Goal: Information Seeking & Learning: Find specific fact

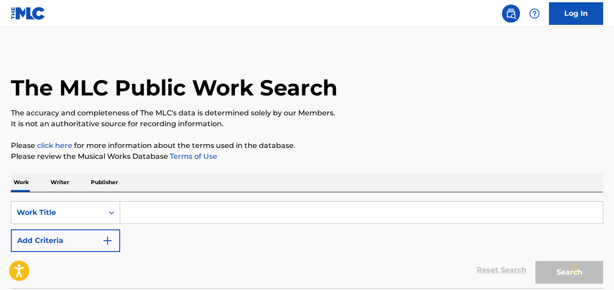
click at [217, 205] on input "Search Form" at bounding box center [361, 213] width 483 height 22
paste input "Hate"
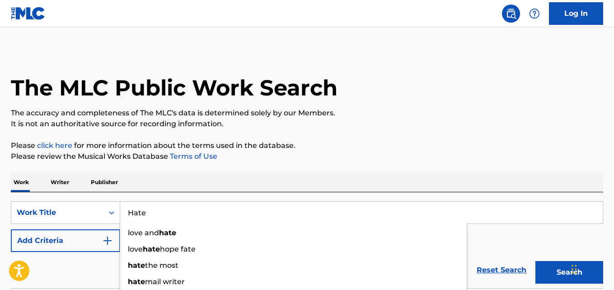
type input "Hate"
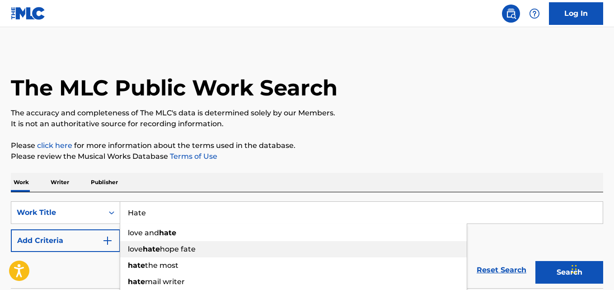
click at [96, 250] on button "Add Criteria" at bounding box center [65, 240] width 109 height 23
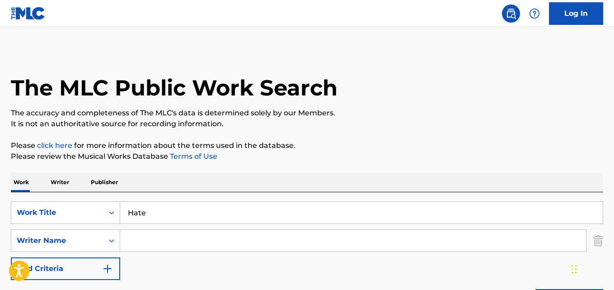
click at [164, 241] on input "Search Form" at bounding box center [353, 241] width 466 height 22
paste input "Nick Mira"
drag, startPoint x: 169, startPoint y: 244, endPoint x: 105, endPoint y: 246, distance: 63.8
click at [105, 246] on div "SearchWithCriteria2ce1492e-7b0b-4325-86e8-1d51901e9cfe Writer Name Nick Mira" at bounding box center [307, 240] width 592 height 23
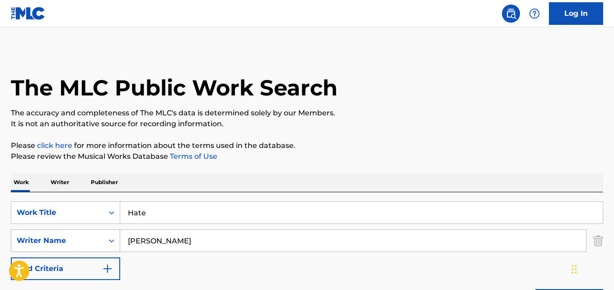
paste input "Killval"
drag, startPoint x: 139, startPoint y: 242, endPoint x: 87, endPoint y: 247, distance: 52.7
click at [87, 247] on div "SearchWithCriteria2ce1492e-7b0b-4325-86e8-1d51901e9cfe Writer Name Killval" at bounding box center [307, 240] width 592 height 23
drag, startPoint x: 123, startPoint y: 244, endPoint x: 96, endPoint y: 244, distance: 26.7
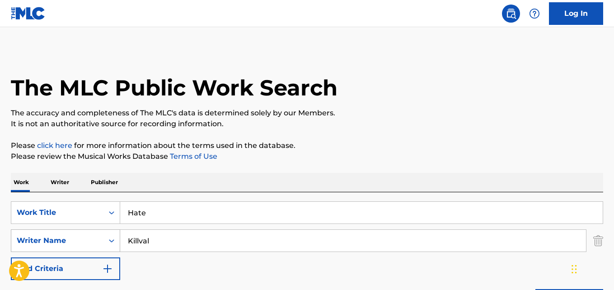
click at [96, 244] on div "SearchWithCriteria2ce1492e-7b0b-4325-86e8-1d51901e9cfe Writer Name Killval" at bounding box center [307, 240] width 592 height 23
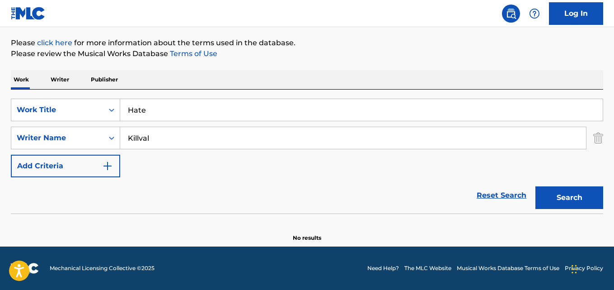
paste input "Jayshawn Kylek Rowland"
click at [536, 186] on button "Search" at bounding box center [570, 197] width 68 height 23
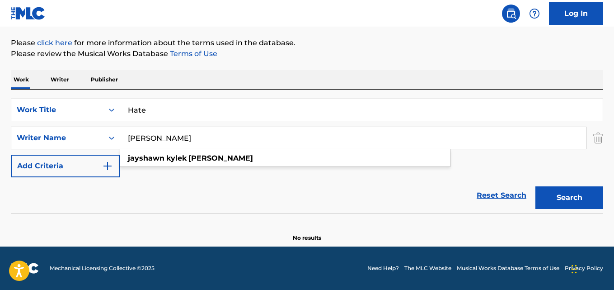
drag, startPoint x: 189, startPoint y: 136, endPoint x: 14, endPoint y: 136, distance: 175.4
click at [14, 136] on div "SearchWithCriteria2ce1492e-7b0b-4325-86e8-1d51901e9cfe Writer Name Jayshawn Kyl…" at bounding box center [307, 138] width 592 height 23
type input "Rowland"
click at [536, 186] on button "Search" at bounding box center [570, 197] width 68 height 23
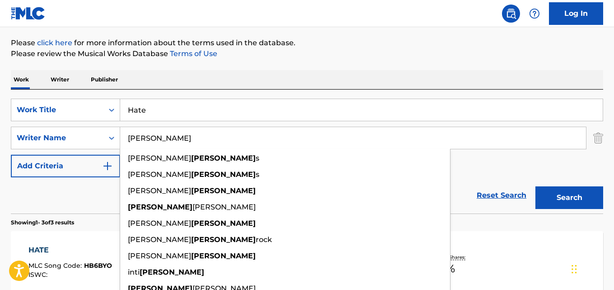
click at [347, 79] on div "Work Writer Publisher" at bounding box center [307, 79] width 592 height 19
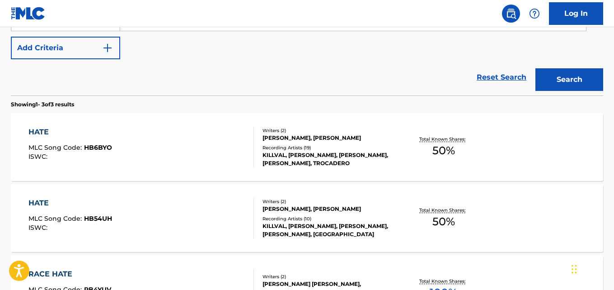
scroll to position [253, 0]
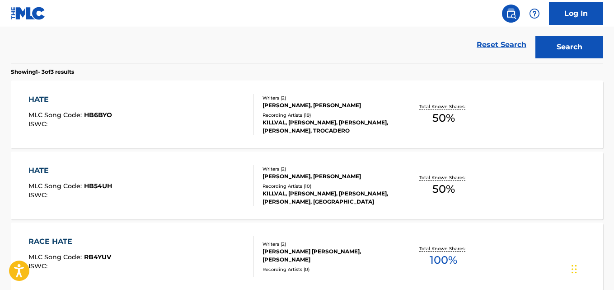
click at [266, 104] on div "NICHOLAS MIRA, JAYSHAWN ROWLAND" at bounding box center [329, 105] width 132 height 8
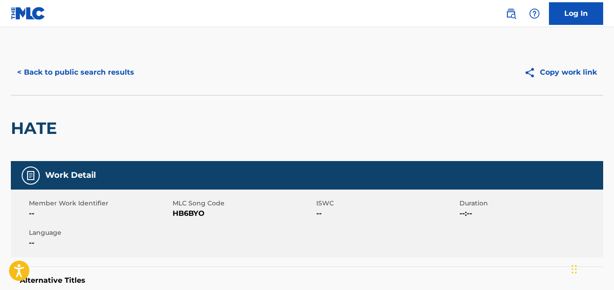
click at [55, 73] on button "< Back to public search results" at bounding box center [76, 72] width 130 height 23
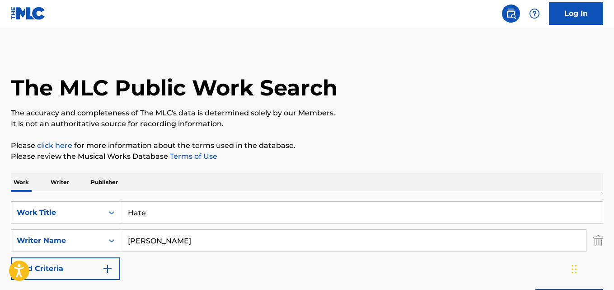
scroll to position [305, 0]
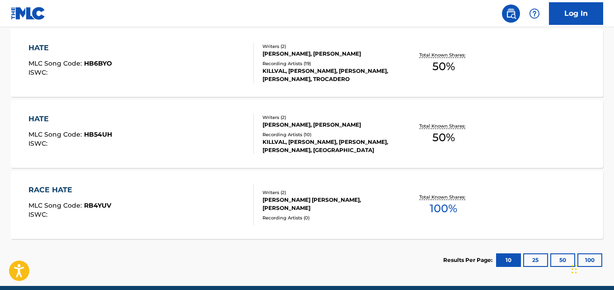
click at [76, 133] on span "MLC Song Code :" at bounding box center [56, 134] width 56 height 8
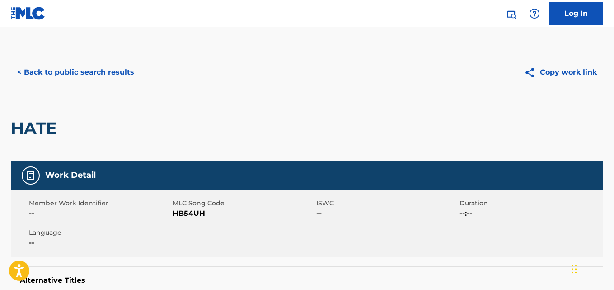
click at [69, 80] on button "< Back to public search results" at bounding box center [76, 72] width 130 height 23
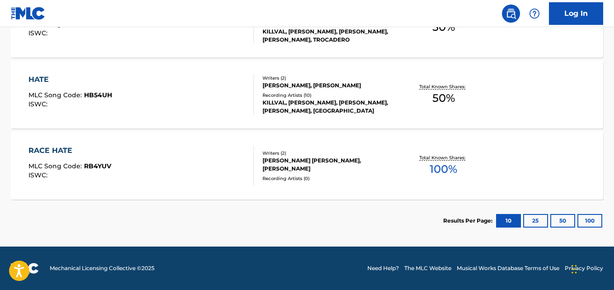
scroll to position [268, 0]
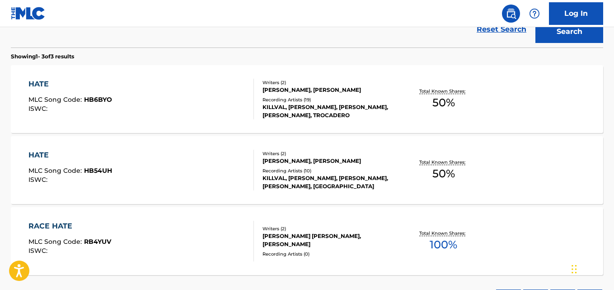
click at [53, 101] on span "MLC Song Code :" at bounding box center [56, 99] width 56 height 8
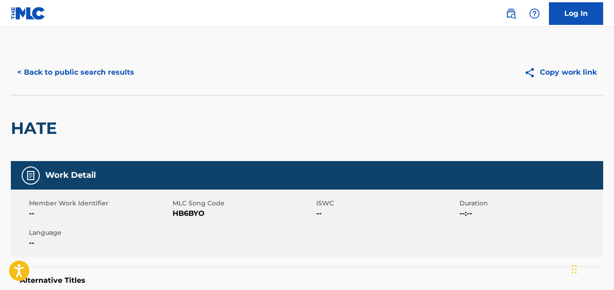
click at [104, 74] on button "< Back to public search results" at bounding box center [76, 72] width 130 height 23
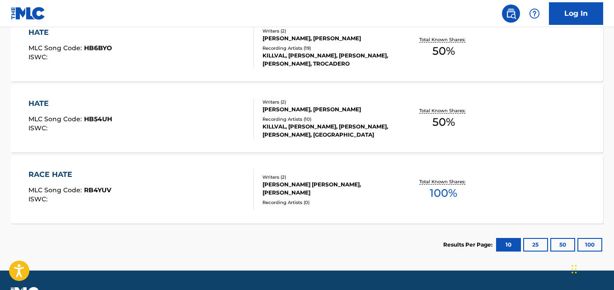
scroll to position [244, 0]
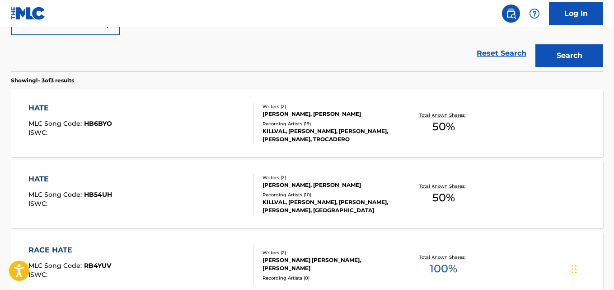
click at [47, 105] on div "HATE" at bounding box center [70, 108] width 84 height 11
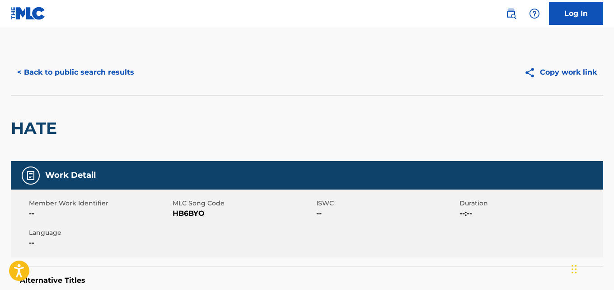
click at [94, 88] on div "< Back to public search results Copy work link" at bounding box center [307, 72] width 592 height 45
click at [99, 73] on button "< Back to public search results" at bounding box center [76, 72] width 130 height 23
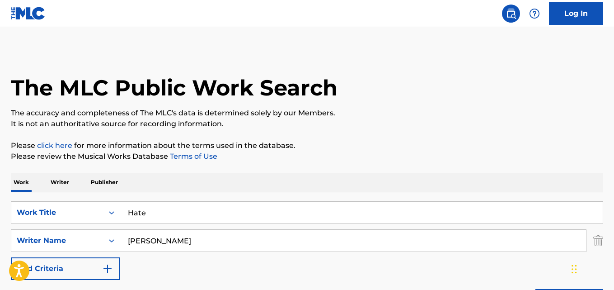
drag, startPoint x: 191, startPoint y: 215, endPoint x: 51, endPoint y: 229, distance: 141.2
click at [51, 229] on div "SearchWithCriteriacef237ab-77b6-4314-9a34-221659804786 Work Title Hate SearchWi…" at bounding box center [307, 240] width 592 height 79
paste input "Save M"
type input "Save Me"
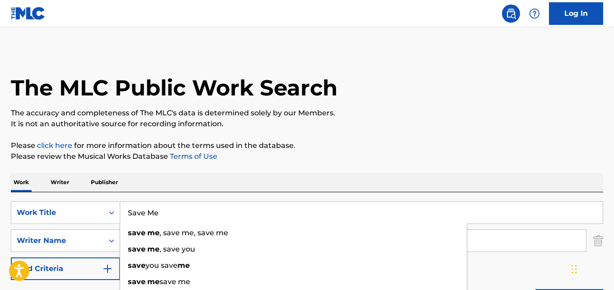
click at [189, 193] on div "SearchWithCriteriacef237ab-77b6-4314-9a34-221659804786 Work Title Save Me save …" at bounding box center [307, 254] width 592 height 124
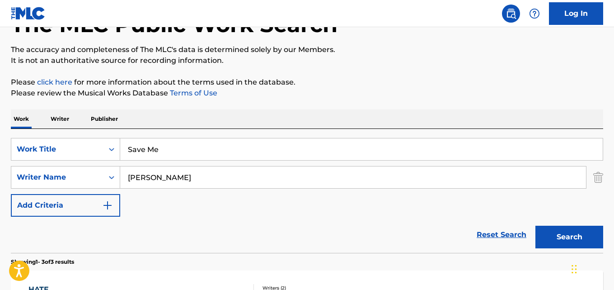
scroll to position [150, 0]
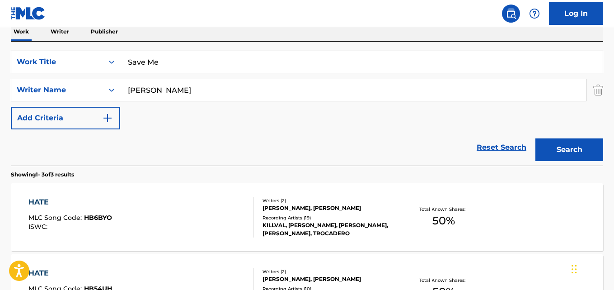
drag, startPoint x: 155, startPoint y: 93, endPoint x: 100, endPoint y: 93, distance: 54.2
click at [100, 93] on div "SearchWithCriteria2ce1492e-7b0b-4325-86e8-1d51901e9cfe Writer Name Rowland" at bounding box center [307, 90] width 592 height 23
paste input "Cxdy"
click at [536, 138] on button "Search" at bounding box center [570, 149] width 68 height 23
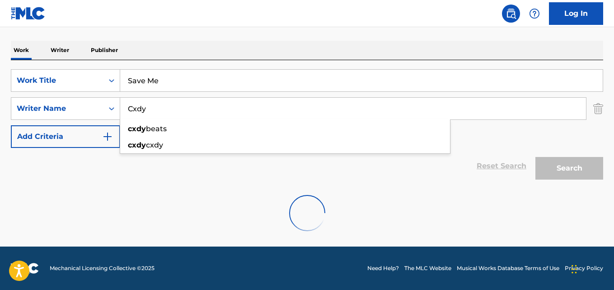
scroll to position [103, 0]
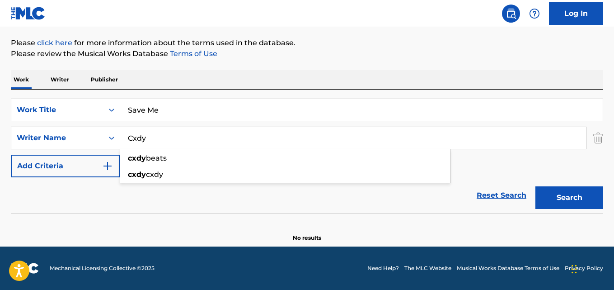
click at [85, 142] on div "SearchWithCriteria2ce1492e-7b0b-4325-86e8-1d51901e9cfe Writer Name Cxdy cxdy be…" at bounding box center [307, 138] width 592 height 23
paste input "Kenji"
click at [536, 186] on button "Search" at bounding box center [570, 197] width 68 height 23
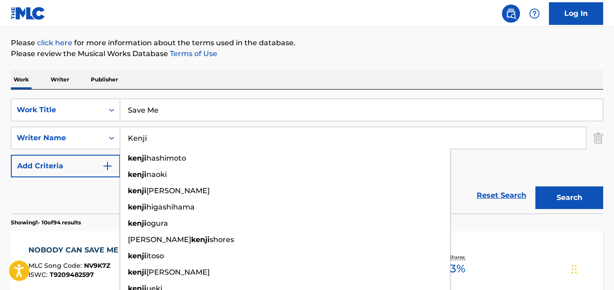
click at [47, 192] on div "Reset Search Search" at bounding box center [307, 195] width 592 height 36
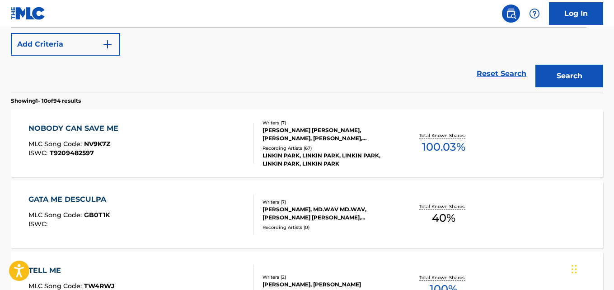
scroll to position [178, 0]
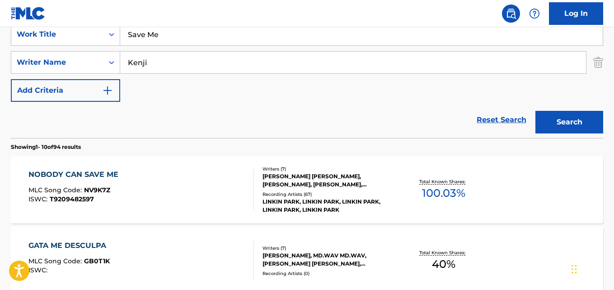
click at [198, 107] on div "Reset Search Search" at bounding box center [307, 120] width 592 height 36
click at [257, 117] on div "Reset Search Search" at bounding box center [307, 120] width 592 height 36
click at [103, 65] on div "SearchWithCriteria2ce1492e-7b0b-4325-86e8-1d51901e9cfe Writer Name Kenji" at bounding box center [307, 62] width 592 height 23
paste input "Taz Taylor"
click at [536, 111] on button "Search" at bounding box center [570, 122] width 68 height 23
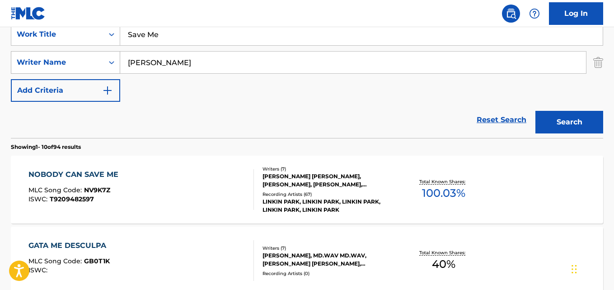
scroll to position [132, 0]
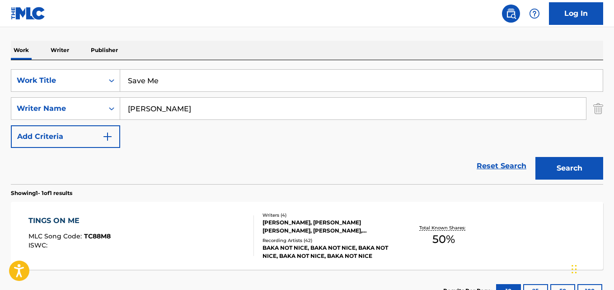
click at [60, 186] on section "Showing 1 - 1 of 1 results" at bounding box center [307, 190] width 592 height 13
drag, startPoint x: 187, startPoint y: 105, endPoint x: 76, endPoint y: 114, distance: 110.7
click at [76, 114] on div "SearchWithCriteria2ce1492e-7b0b-4325-86e8-1d51901e9cfe Writer Name Taz Taylor" at bounding box center [307, 108] width 592 height 23
paste input "Kenji"
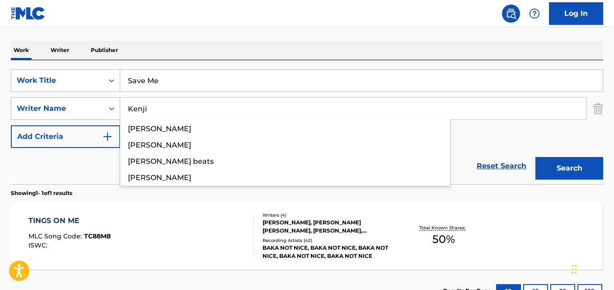
click at [536, 157] on button "Search" at bounding box center [570, 168] width 68 height 23
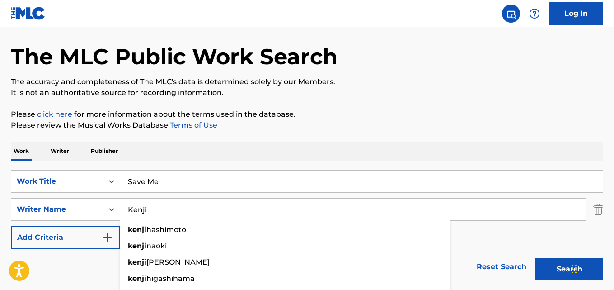
scroll to position [0, 0]
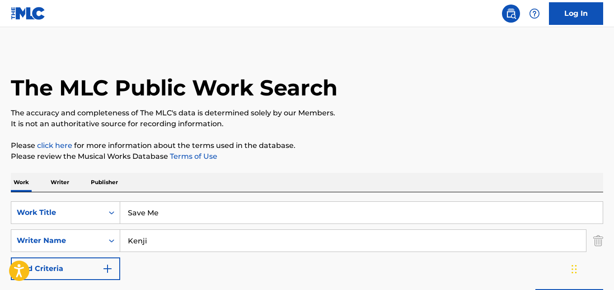
click at [314, 148] on p "Please click here for more information about the terms used in the database." at bounding box center [307, 145] width 592 height 11
drag, startPoint x: 159, startPoint y: 250, endPoint x: 93, endPoint y: 254, distance: 66.1
click at [93, 254] on div "SearchWithCriteriacef237ab-77b6-4314-9a34-221659804786 Work Title Save Me Searc…" at bounding box center [307, 240] width 592 height 79
paste input "Ovrcz"
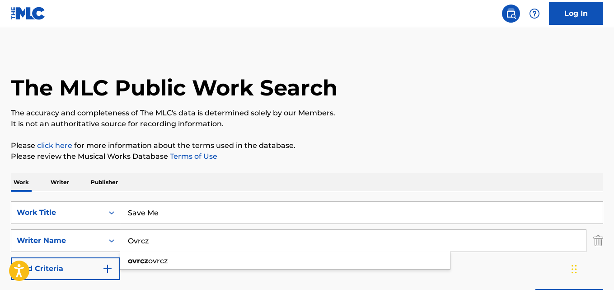
drag, startPoint x: 143, startPoint y: 240, endPoint x: 97, endPoint y: 240, distance: 46.6
click at [97, 240] on div "SearchWithCriteria2ce1492e-7b0b-4325-86e8-1d51901e9cfe Writer Name Ovrcz ovrcz …" at bounding box center [307, 240] width 592 height 23
drag, startPoint x: 177, startPoint y: 237, endPoint x: 101, endPoint y: 236, distance: 75.9
click at [101, 236] on div "SearchWithCriteria2ce1492e-7b0b-4325-86e8-1d51901e9cfe Writer Name Ovrcz ovrcz …" at bounding box center [307, 240] width 592 height 23
type input "Ovrcz"
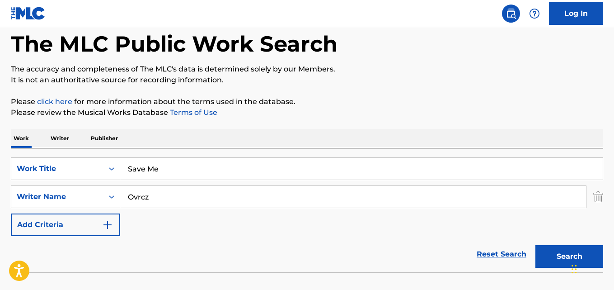
scroll to position [75, 0]
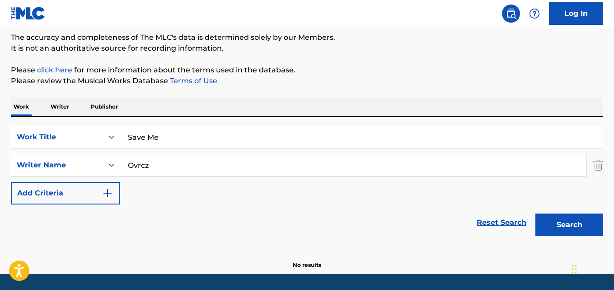
click at [320, 97] on div "The MLC Public Work Search The accuracy and completeness of The MLC's data is d…" at bounding box center [307, 121] width 614 height 295
click at [412, 68] on p "Please click here for more information about the terms used in the database." at bounding box center [307, 70] width 592 height 11
drag, startPoint x: 197, startPoint y: 137, endPoint x: 67, endPoint y: 144, distance: 129.9
click at [67, 144] on div "SearchWithCriteriacef237ab-77b6-4314-9a34-221659804786 Work Title Save Me" at bounding box center [307, 137] width 592 height 23
paste input "Hell"
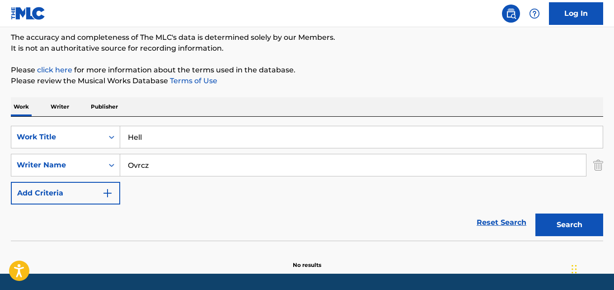
type input "Hell"
click at [107, 216] on div "Reset Search Search" at bounding box center [307, 222] width 592 height 36
drag, startPoint x: 165, startPoint y: 172, endPoint x: 101, endPoint y: 169, distance: 64.2
click at [104, 171] on div "SearchWithCriteria2ce1492e-7b0b-4325-86e8-1d51901e9cfe Writer Name Ovrcz" at bounding box center [307, 165] width 592 height 23
paste input "Dro Kenji"
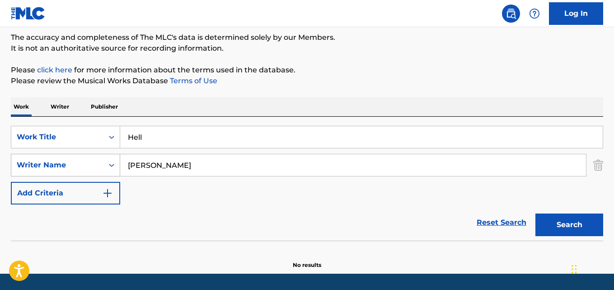
click at [536, 213] on button "Search" at bounding box center [570, 224] width 68 height 23
drag, startPoint x: 181, startPoint y: 160, endPoint x: 121, endPoint y: 163, distance: 59.7
click at [121, 163] on input "Dro Kenji" at bounding box center [353, 165] width 466 height 22
paste input "Taz Taylor"
click at [536, 213] on button "Search" at bounding box center [570, 224] width 68 height 23
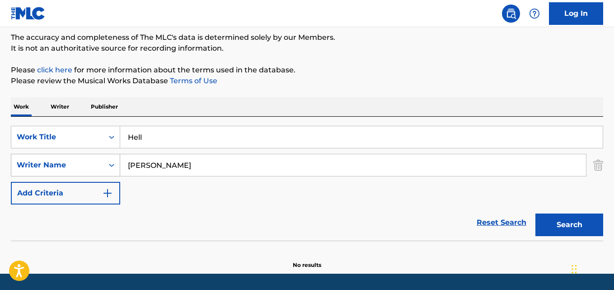
click at [56, 163] on div "SearchWithCriteria2ce1492e-7b0b-4325-86e8-1d51901e9cfe Writer Name Taz Taylor" at bounding box center [307, 165] width 592 height 23
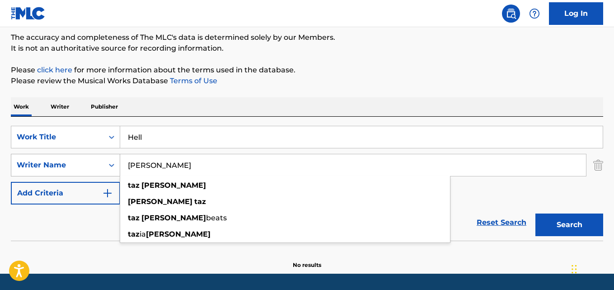
paste input "Isaiah Valmont"
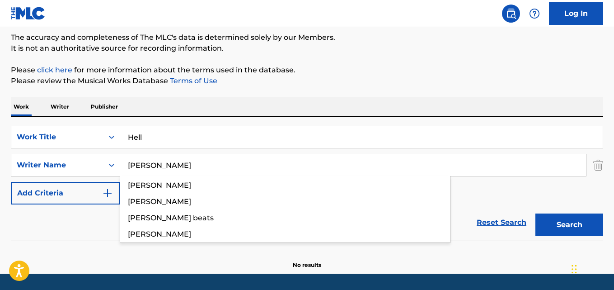
type input "Isaiah Valmont"
click at [536, 213] on button "Search" at bounding box center [570, 224] width 68 height 23
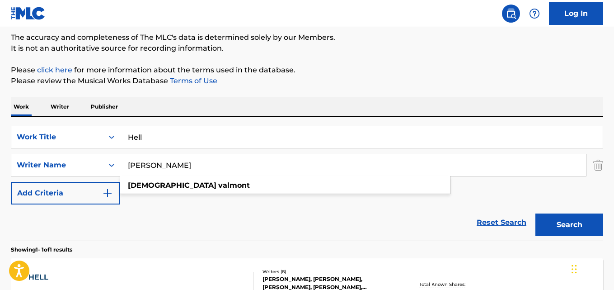
click at [234, 108] on div "Work Writer Publisher" at bounding box center [307, 106] width 592 height 19
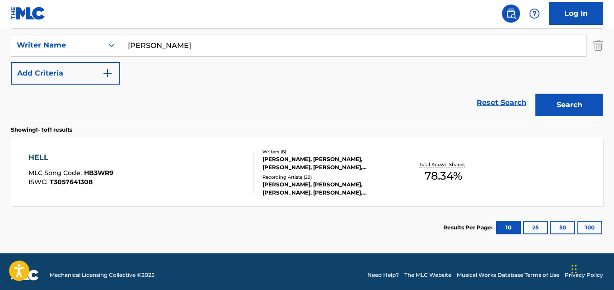
scroll to position [202, 0]
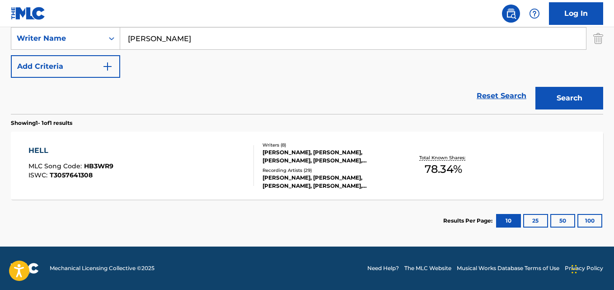
click at [271, 146] on div "Writers ( 8 )" at bounding box center [329, 144] width 132 height 7
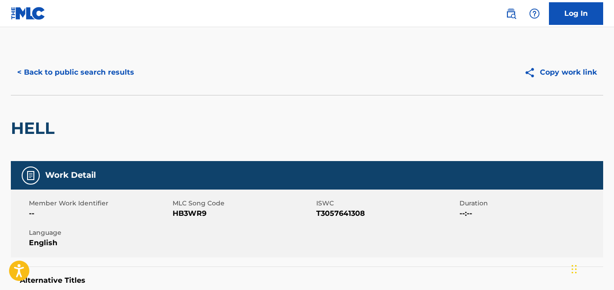
click at [78, 74] on button "< Back to public search results" at bounding box center [76, 72] width 130 height 23
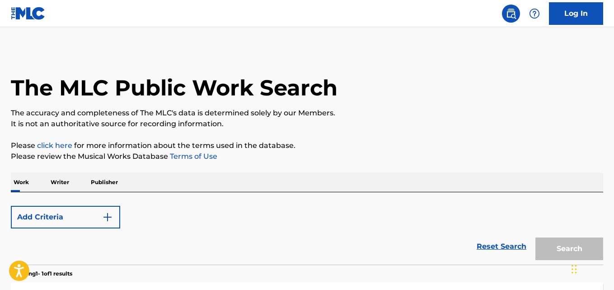
scroll to position [150, 0]
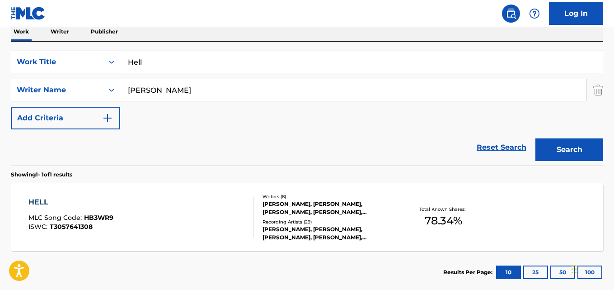
drag, startPoint x: 168, startPoint y: 67, endPoint x: 110, endPoint y: 67, distance: 57.4
click at [110, 67] on div "SearchWithCriteriacef237ab-77b6-4314-9a34-221659804786 Work Title Hell" at bounding box center [307, 62] width 592 height 23
paste input "Blowing You Down"
type input "Blowing You Down"
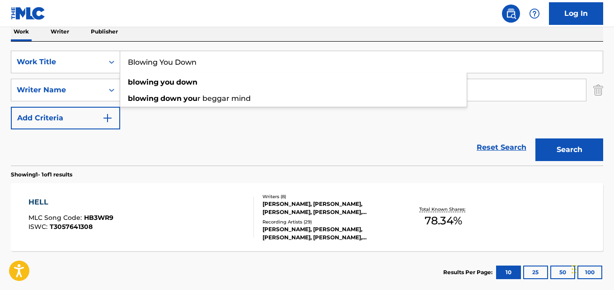
click at [171, 147] on div "Reset Search Search" at bounding box center [307, 147] width 592 height 36
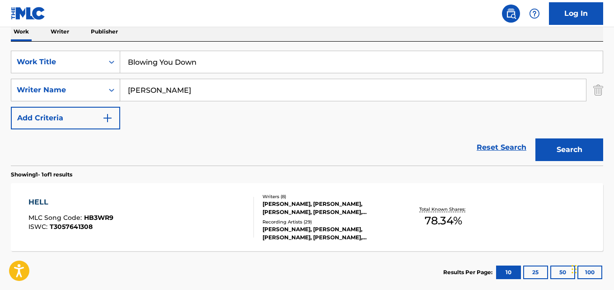
drag, startPoint x: 187, startPoint y: 99, endPoint x: 60, endPoint y: 99, distance: 127.0
click at [60, 99] on div "SearchWithCriteria2ce1492e-7b0b-4325-86e8-1d51901e9cfe Writer Name Isaiah Valmo…" at bounding box center [307, 90] width 592 height 23
paste input "Dro Kenji"
click at [536, 138] on button "Search" at bounding box center [570, 149] width 68 height 23
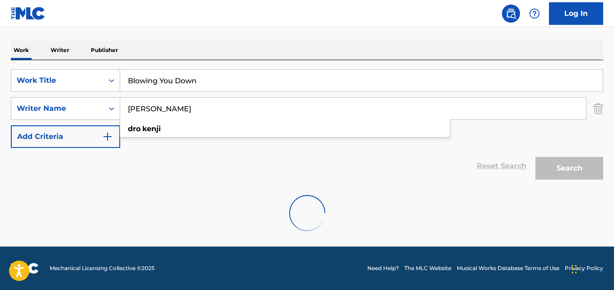
scroll to position [103, 0]
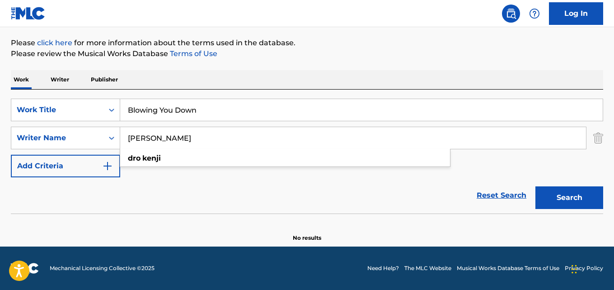
click at [407, 182] on div "Reset Search Search" at bounding box center [307, 195] width 592 height 36
click at [573, 197] on button "Search" at bounding box center [570, 197] width 68 height 23
drag, startPoint x: 180, startPoint y: 131, endPoint x: 106, endPoint y: 138, distance: 74.1
click at [106, 138] on div "SearchWithCriteria2ce1492e-7b0b-4325-86e8-1d51901e9cfe Writer Name Dro Kenji" at bounding box center [307, 138] width 592 height 23
paste input "GEORGE HARRISON"
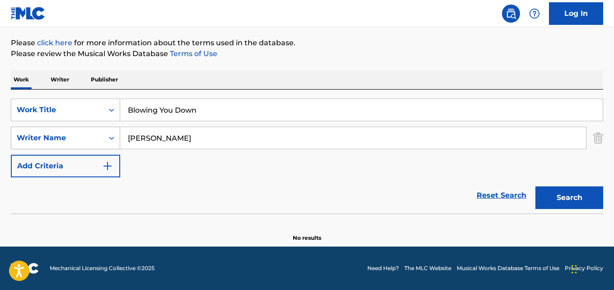
type input "GEORGE HARRISON"
click at [536, 186] on button "Search" at bounding box center [570, 197] width 68 height 23
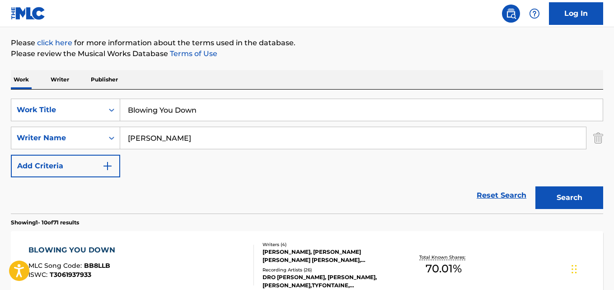
click at [399, 76] on div "Work Writer Publisher" at bounding box center [307, 79] width 592 height 19
drag, startPoint x: 201, startPoint y: 103, endPoint x: 40, endPoint y: 106, distance: 161.4
click at [40, 106] on div "SearchWithCriteriacef237ab-77b6-4314-9a34-221659804786 Work Title Blowing You D…" at bounding box center [307, 110] width 592 height 23
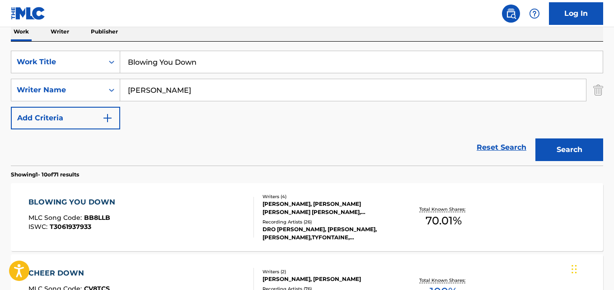
scroll to position [226, 0]
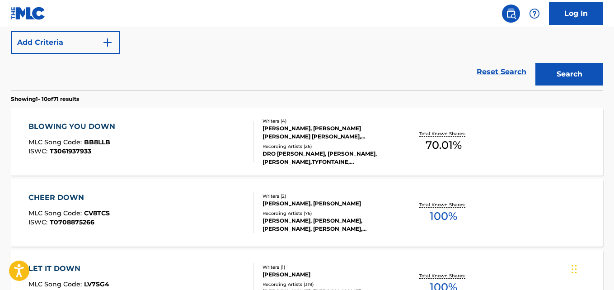
click at [96, 129] on div "BLOWING YOU DOWN" at bounding box center [73, 126] width 91 height 11
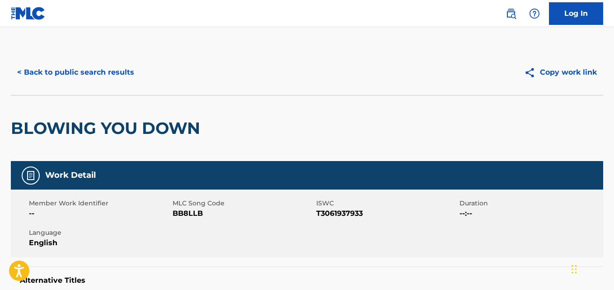
click at [264, 121] on div "BLOWING YOU DOWN" at bounding box center [307, 128] width 592 height 66
click at [385, 63] on div "Copy work link" at bounding box center [455, 72] width 296 height 23
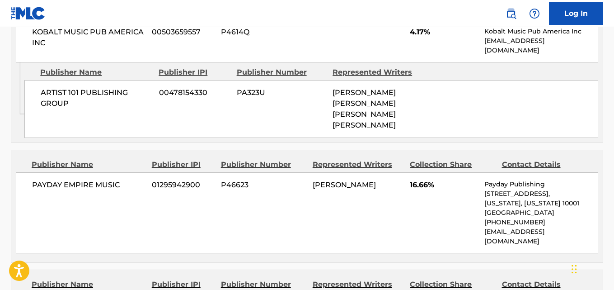
scroll to position [678, 0]
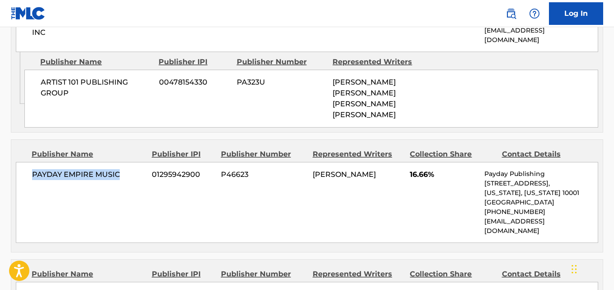
drag, startPoint x: 33, startPoint y: 156, endPoint x: 121, endPoint y: 156, distance: 88.1
click at [121, 169] on span "PAYDAY EMPIRE MUSIC" at bounding box center [88, 174] width 113 height 11
copy span "PAYDAY EMPIRE MUSIC"
click at [416, 162] on div "PAYDAY EMPIRE MUSIC 01295942900 P46623 NICHOLAS JUSTIN SHORT 16.66% Payday Publ…" at bounding box center [307, 202] width 583 height 81
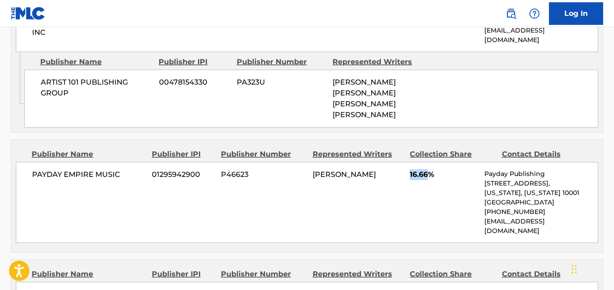
copy span "16.66"
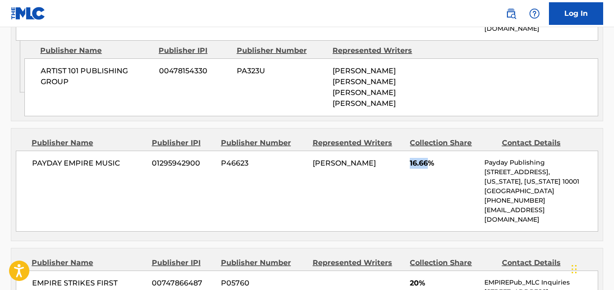
scroll to position [828, 0]
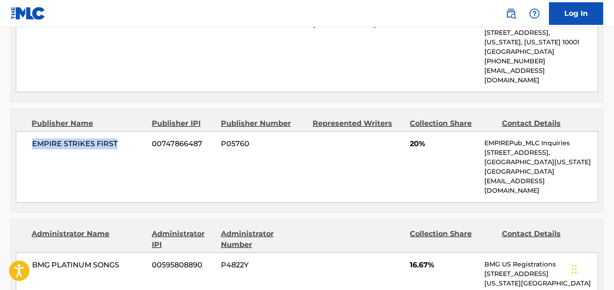
drag, startPoint x: 31, startPoint y: 117, endPoint x: 120, endPoint y: 123, distance: 89.3
click at [120, 131] on div "EMPIRE STRIKES FIRST 00747866487 P05760 20% EMPIREPub_MLC Inquiries 235 Pine St…" at bounding box center [307, 166] width 583 height 71
copy span "EMPIRE STRIKES FIRST"
click at [416, 138] on span "20%" at bounding box center [444, 143] width 68 height 11
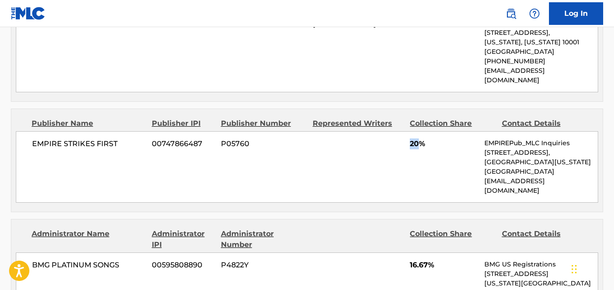
copy span "20"
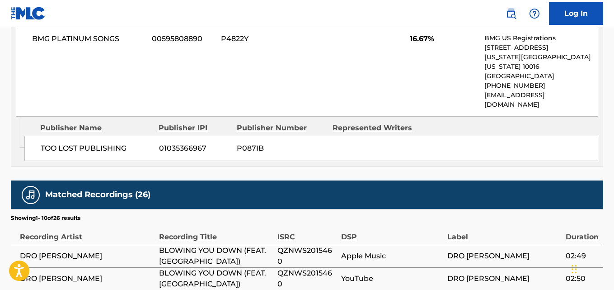
scroll to position [979, 0]
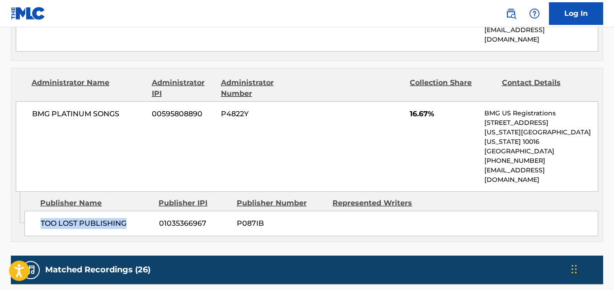
drag, startPoint x: 61, startPoint y: 158, endPoint x: 140, endPoint y: 154, distance: 79.2
click at [140, 211] on div "TOO LOST PUBLISHING 01035366967 P087IB" at bounding box center [311, 223] width 574 height 25
copy span "TOO LOST PUBLISHING"
click at [415, 108] on span "16.67%" at bounding box center [444, 113] width 68 height 11
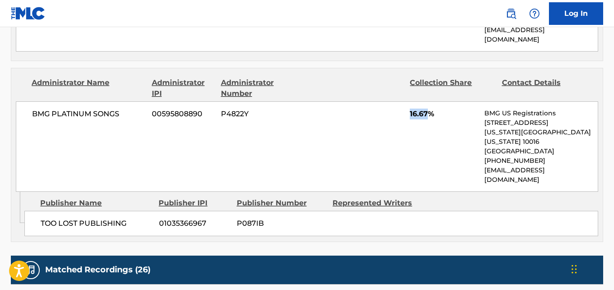
copy span "16.67"
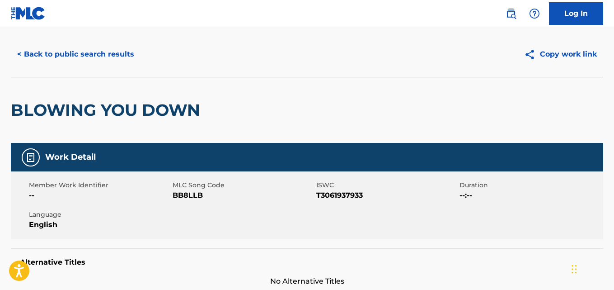
scroll to position [0, 0]
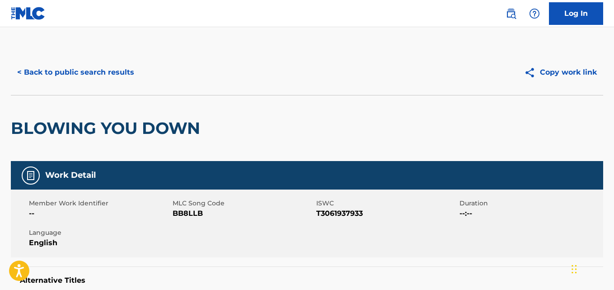
click at [118, 74] on button "< Back to public search results" at bounding box center [76, 72] width 130 height 23
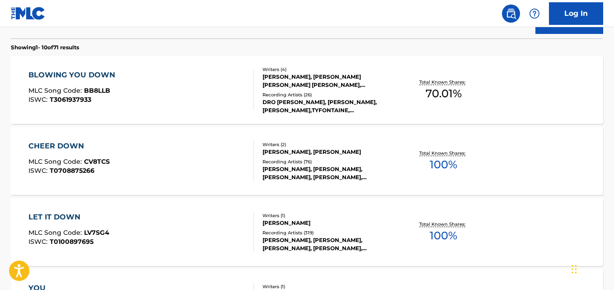
scroll to position [52, 0]
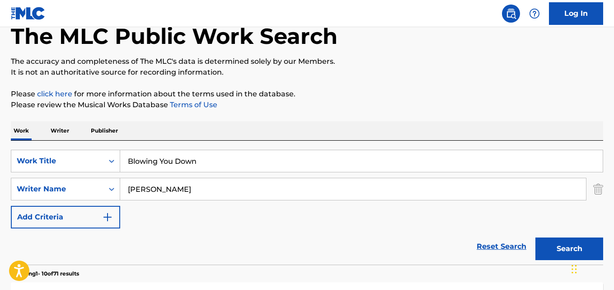
drag, startPoint x: 218, startPoint y: 161, endPoint x: 0, endPoint y: 175, distance: 218.7
paste input "Hey!"
type input "Hey!"
drag, startPoint x: 200, startPoint y: 187, endPoint x: 73, endPoint y: 191, distance: 127.5
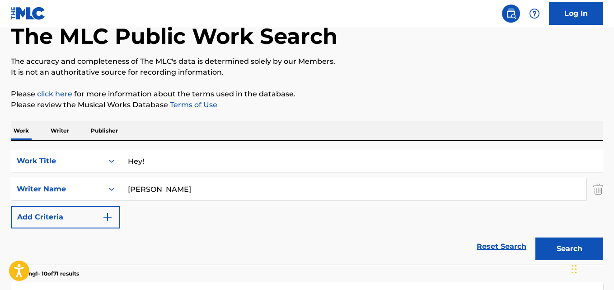
click at [73, 191] on div "SearchWithCriteria2ce1492e-7b0b-4325-86e8-1d51901e9cfe Writer Name GEORGE HARRI…" at bounding box center [307, 189] width 592 height 23
paste input "Census"
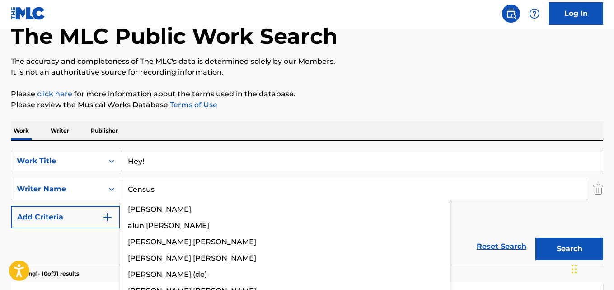
click at [536, 237] on button "Search" at bounding box center [570, 248] width 68 height 23
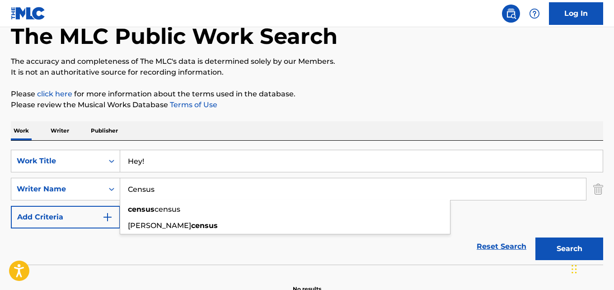
click at [208, 190] on input "Census" at bounding box center [353, 189] width 466 height 22
drag, startPoint x: 186, startPoint y: 190, endPoint x: 161, endPoint y: 190, distance: 24.9
click at [161, 190] on input "Census" at bounding box center [353, 189] width 466 height 22
drag, startPoint x: 169, startPoint y: 192, endPoint x: 94, endPoint y: 193, distance: 74.6
click at [94, 193] on div "SearchWithCriteria2ce1492e-7b0b-4325-86e8-1d51901e9cfe Writer Name Census censu…" at bounding box center [307, 189] width 592 height 23
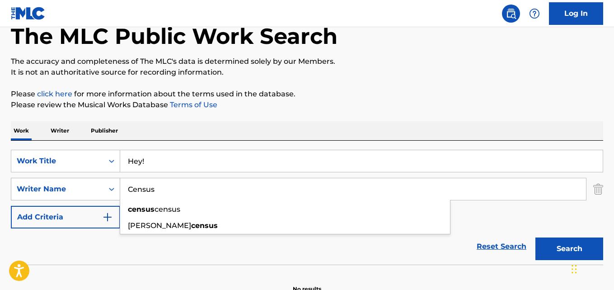
paste input "Raqhid Jevon Render"
click at [536, 237] on button "Search" at bounding box center [570, 248] width 68 height 23
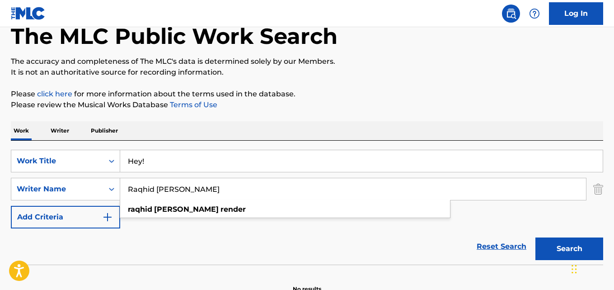
scroll to position [103, 0]
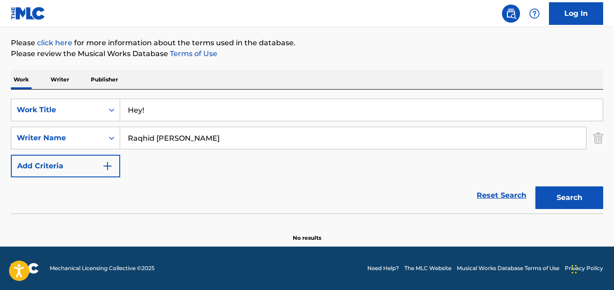
drag, startPoint x: 51, startPoint y: 193, endPoint x: 127, endPoint y: 172, distance: 78.3
click at [52, 193] on div "Reset Search Search" at bounding box center [307, 195] width 592 height 36
drag, startPoint x: 181, startPoint y: 135, endPoint x: 34, endPoint y: 145, distance: 147.2
click at [34, 145] on div "SearchWithCriteria2ce1492e-7b0b-4325-86e8-1d51901e9cfe Writer Name Raqhid Jevon…" at bounding box center [307, 138] width 592 height 23
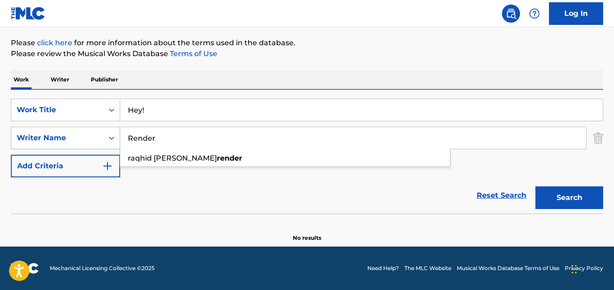
type input "Render"
click at [536, 186] on button "Search" at bounding box center [570, 197] width 68 height 23
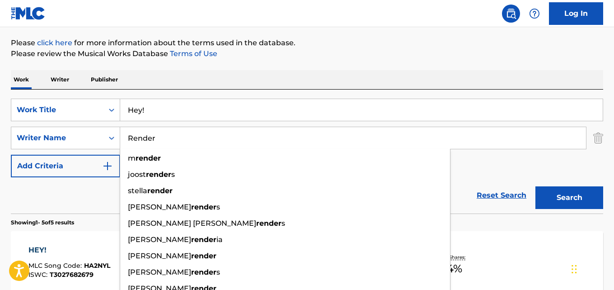
click at [88, 193] on div "Reset Search Search" at bounding box center [307, 195] width 592 height 36
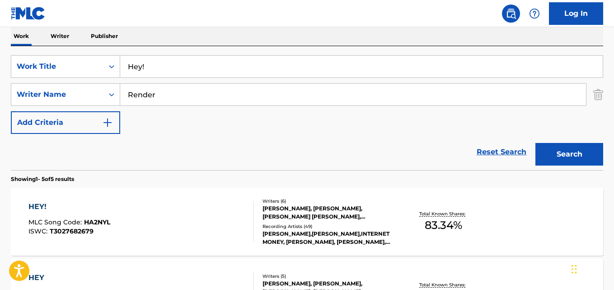
scroll to position [178, 0]
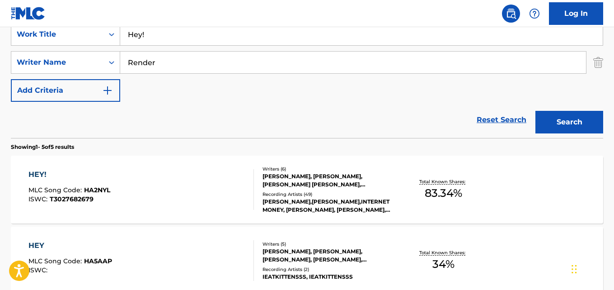
click at [57, 195] on span "T3027682679" at bounding box center [72, 199] width 44 height 8
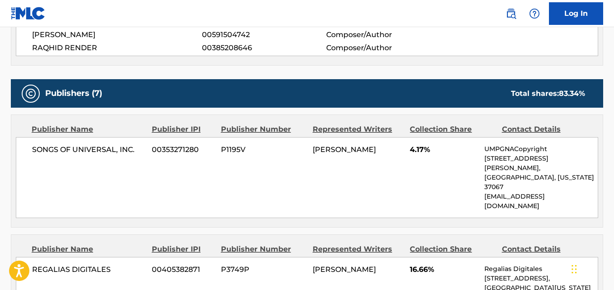
scroll to position [354, 0]
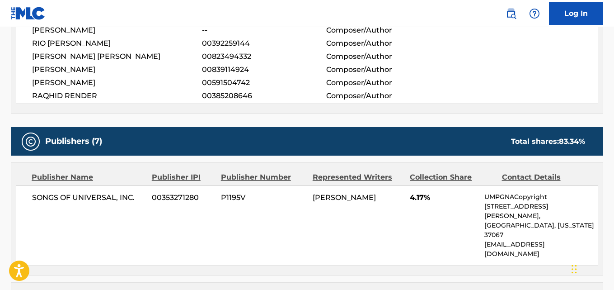
click at [56, 73] on span "NICHOLAS MIRA" at bounding box center [117, 69] width 170 height 11
copy span "NICHOLAS"
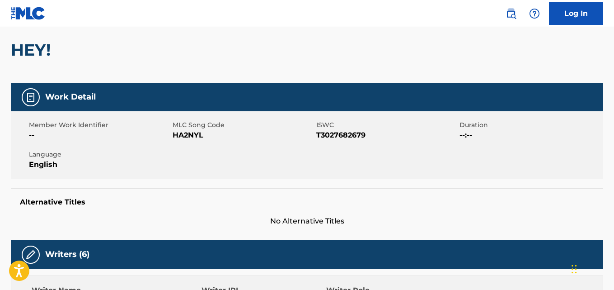
scroll to position [0, 0]
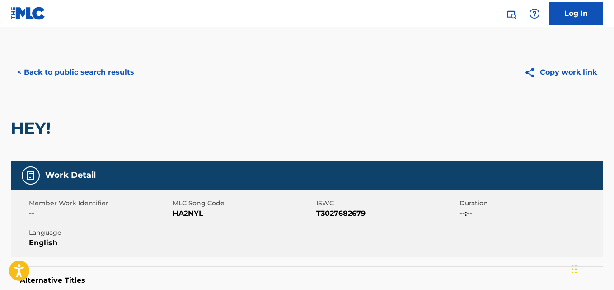
click at [131, 69] on button "< Back to public search results" at bounding box center [76, 72] width 130 height 23
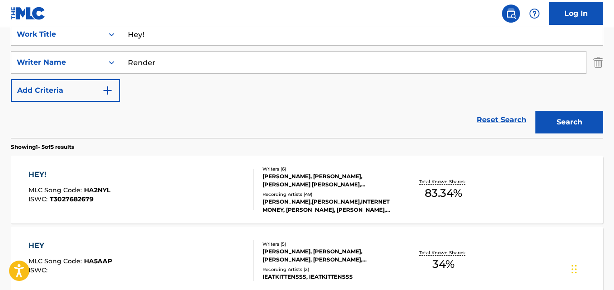
click at [498, 122] on link "Reset Search" at bounding box center [501, 120] width 59 height 20
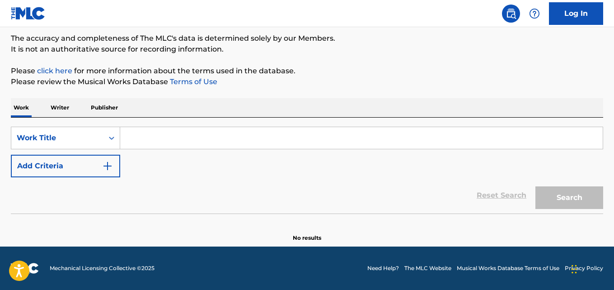
scroll to position [75, 0]
click at [416, 77] on p "Please review the Musical Works Database Terms of Use" at bounding box center [307, 81] width 592 height 11
click at [394, 68] on p "Please click here for more information about the terms used in the database." at bounding box center [307, 71] width 592 height 11
click at [388, 66] on p "Please click here for more information about the terms used in the database." at bounding box center [307, 71] width 592 height 11
click at [335, 212] on div "Reset Search Search" at bounding box center [307, 195] width 592 height 36
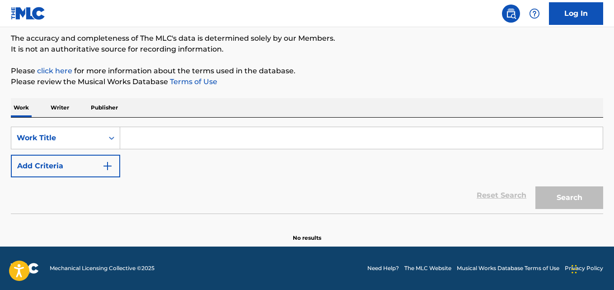
click at [336, 189] on div "Reset Search Search" at bounding box center [307, 195] width 592 height 36
click at [336, 188] on div "Reset Search Search" at bounding box center [307, 195] width 592 height 36
click at [291, 207] on div "Reset Search Search" at bounding box center [307, 195] width 592 height 36
click at [158, 137] on input "Search Form" at bounding box center [361, 138] width 483 height 22
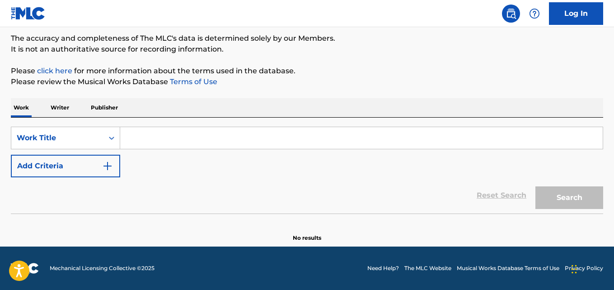
paste input "0 On That"
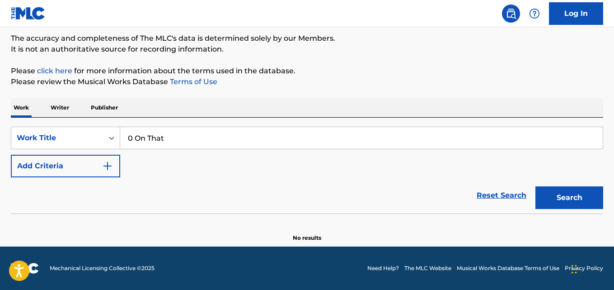
type input "0 On That"
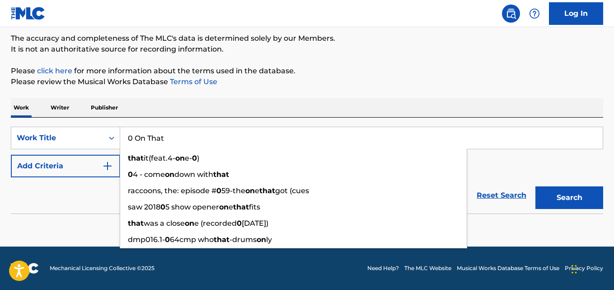
click at [94, 184] on div "Reset Search Search" at bounding box center [307, 195] width 592 height 36
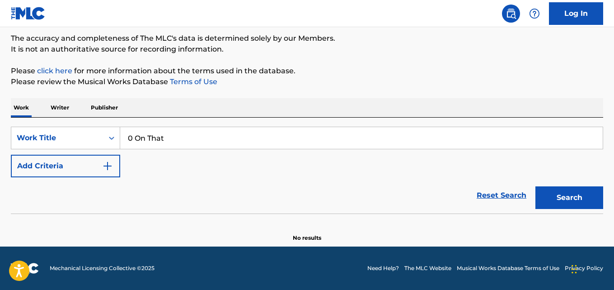
click at [95, 169] on button "Add Criteria" at bounding box center [65, 166] width 109 height 23
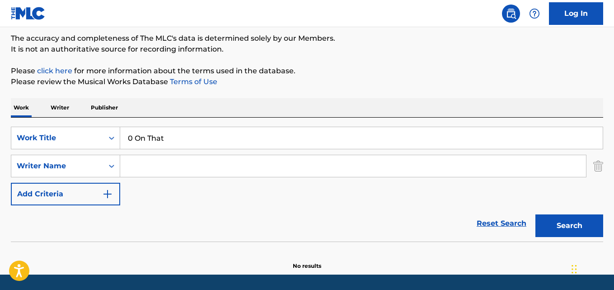
click at [141, 166] on input "Search Form" at bounding box center [353, 166] width 466 height 22
click at [536, 214] on button "Search" at bounding box center [570, 225] width 68 height 23
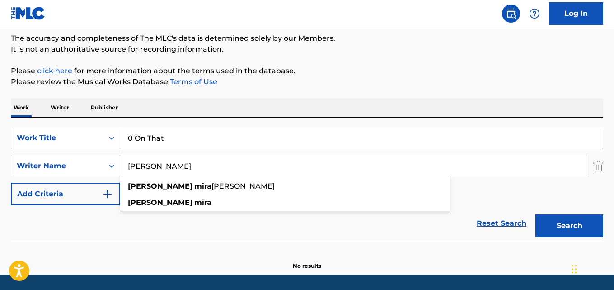
drag, startPoint x: 185, startPoint y: 165, endPoint x: 98, endPoint y: 165, distance: 87.2
click at [98, 165] on div "SearchWithCriteria2ce1492e-7b0b-4325-86e8-1d51901e9cfe Writer Name Nick Mira ni…" at bounding box center [307, 166] width 592 height 23
paste input "WoodOxh"
click at [536, 214] on button "Search" at bounding box center [570, 225] width 68 height 23
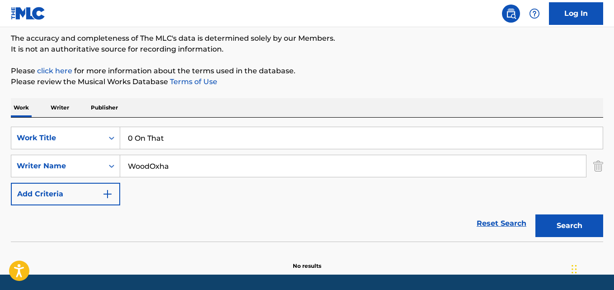
click at [102, 180] on div "SearchWithCriteriacef237ab-77b6-4314-9a34-221659804786 Work Title 0 On That Sea…" at bounding box center [307, 166] width 592 height 79
paste input "Joshua Wood"
type input "Joshua Wood Oxha"
click at [536, 214] on button "Search" at bounding box center [570, 225] width 68 height 23
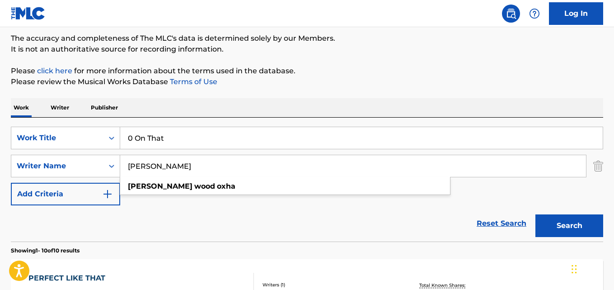
scroll to position [150, 0]
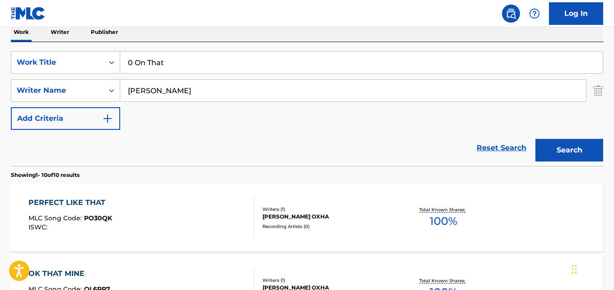
click at [562, 144] on button "Search" at bounding box center [570, 150] width 68 height 23
click at [74, 72] on div "SearchWithCriteriacef237ab-77b6-4314-9a34-221659804786 Work Title 0 On That" at bounding box center [307, 62] width 592 height 23
paste input "Now!"
type input "Now!"
drag, startPoint x: 182, startPoint y: 98, endPoint x: 119, endPoint y: 107, distance: 63.9
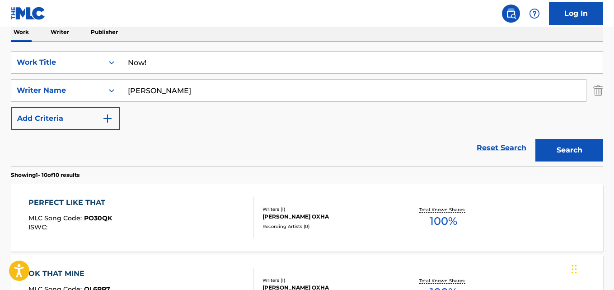
click at [119, 107] on div "SearchWithCriteriacef237ab-77b6-4314-9a34-221659804786 Work Title Now! SearchWi…" at bounding box center [307, 90] width 592 height 79
drag, startPoint x: 237, startPoint y: 92, endPoint x: 51, endPoint y: 122, distance: 188.9
click at [51, 122] on div "SearchWithCriteriacef237ab-77b6-4314-9a34-221659804786 Work Title Now! SearchWi…" at bounding box center [307, 90] width 592 height 79
paste input "Reese Salken"
click at [536, 139] on button "Search" at bounding box center [570, 150] width 68 height 23
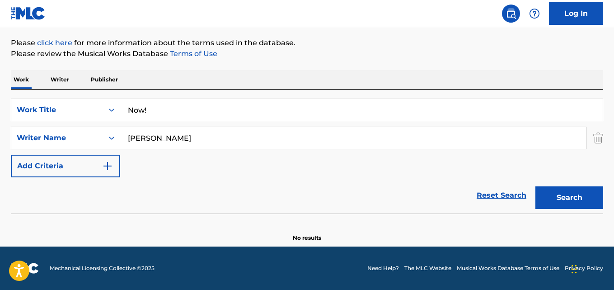
scroll to position [103, 0]
click at [578, 199] on button "Search" at bounding box center [570, 197] width 68 height 23
drag, startPoint x: 191, startPoint y: 146, endPoint x: 66, endPoint y: 147, distance: 124.7
click at [66, 147] on div "SearchWithCriteria2ce1492e-7b0b-4325-86e8-1d51901e9cfe Writer Name Reese Salken" at bounding box center [307, 138] width 592 height 23
paste input "Wolftraproad"
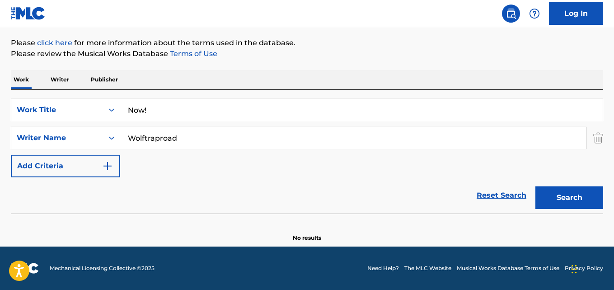
click at [536, 186] on button "Search" at bounding box center [570, 197] width 68 height 23
drag, startPoint x: 194, startPoint y: 136, endPoint x: 83, endPoint y: 150, distance: 112.1
click at [83, 150] on div "SearchWithCriteriacef237ab-77b6-4314-9a34-221659804786 Work Title Now! SearchWi…" at bounding box center [307, 138] width 592 height 79
paste input "Reese Salken"
click at [536, 186] on button "Search" at bounding box center [570, 197] width 68 height 23
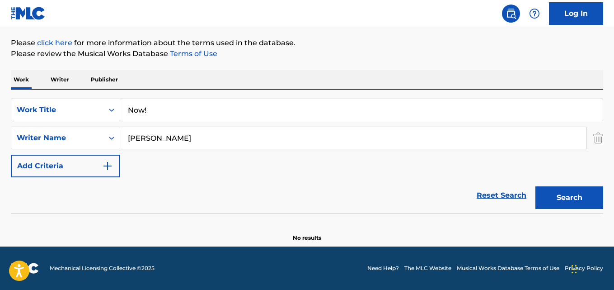
drag, startPoint x: 209, startPoint y: 136, endPoint x: 39, endPoint y: 141, distance: 170.5
click at [39, 141] on div "SearchWithCriteria2ce1492e-7b0b-4325-86e8-1d51901e9cfe Writer Name Reese Salken" at bounding box center [307, 138] width 592 height 23
paste input "Taz Taylor"
click at [536, 186] on button "Search" at bounding box center [570, 197] width 68 height 23
click at [213, 96] on div "SearchWithCriteriacef237ab-77b6-4314-9a34-221659804786 Work Title Now! SearchWi…" at bounding box center [307, 151] width 592 height 124
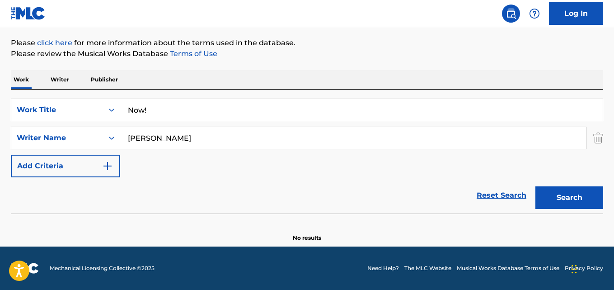
click at [562, 184] on div "Search" at bounding box center [567, 195] width 72 height 36
click at [555, 188] on button "Search" at bounding box center [570, 197] width 68 height 23
drag, startPoint x: 173, startPoint y: 136, endPoint x: 109, endPoint y: 141, distance: 63.9
click at [109, 141] on div "SearchWithCriteria2ce1492e-7b0b-4325-86e8-1d51901e9cfe Writer Name Taz Taylor" at bounding box center [307, 138] width 592 height 23
paste input "Vinciento Hong"
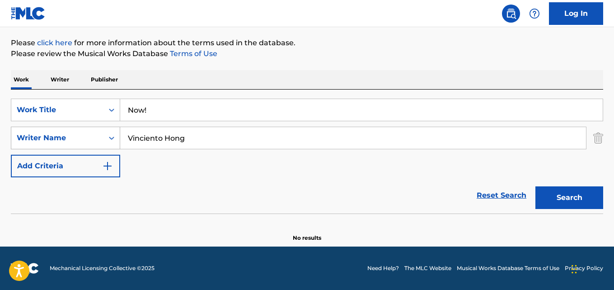
click at [536, 186] on button "Search" at bounding box center [570, 197] width 68 height 23
drag, startPoint x: 160, startPoint y: 136, endPoint x: 252, endPoint y: 124, distance: 92.5
click at [252, 124] on div "SearchWithCriteriacef237ab-77b6-4314-9a34-221659804786 Work Title Now! SearchWi…" at bounding box center [307, 138] width 592 height 79
click at [226, 133] on input "Vinciento Hong" at bounding box center [353, 138] width 466 height 22
drag, startPoint x: 164, startPoint y: 138, endPoint x: 258, endPoint y: 136, distance: 94.0
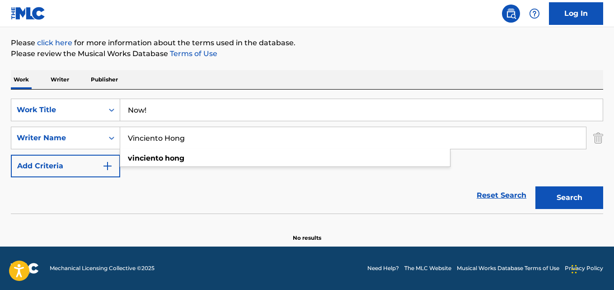
click at [258, 136] on input "Vinciento Hong" at bounding box center [353, 138] width 466 height 22
type input "Vinciento"
click at [536, 186] on button "Search" at bounding box center [570, 197] width 68 height 23
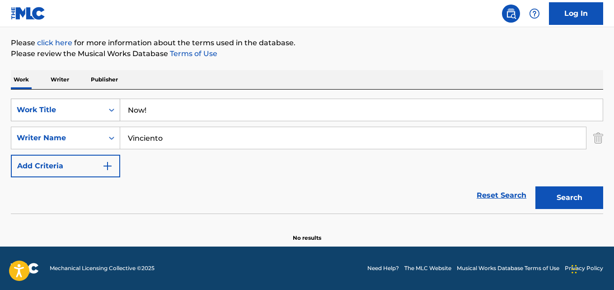
drag, startPoint x: 46, startPoint y: 116, endPoint x: 37, endPoint y: 116, distance: 9.5
click at [37, 116] on div "SearchWithCriteriacef237ab-77b6-4314-9a34-221659804786 Work Title Now!" at bounding box center [307, 110] width 592 height 23
paste input "You And I"
type input "You And I"
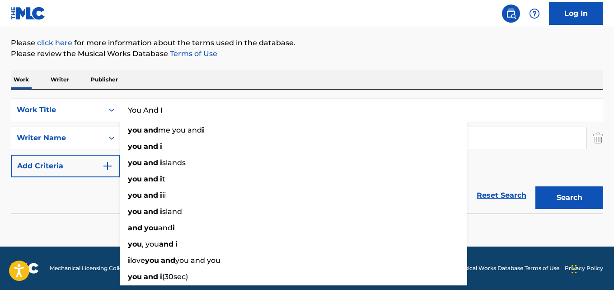
click at [70, 207] on div "Reset Search Search" at bounding box center [307, 195] width 592 height 36
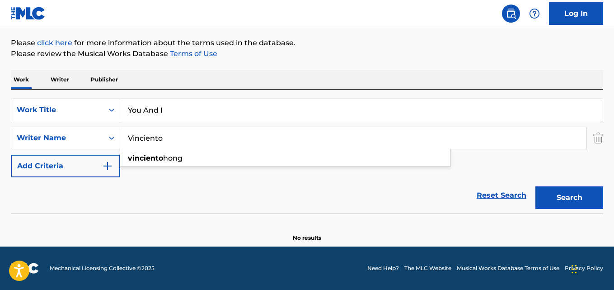
drag, startPoint x: 187, startPoint y: 144, endPoint x: 59, endPoint y: 151, distance: 128.5
click at [59, 151] on div "SearchWithCriteriacef237ab-77b6-4314-9a34-221659804786 Work Title You And I Sea…" at bounding box center [307, 138] width 592 height 79
paste input "Maj"
click at [536, 186] on button "Search" at bounding box center [570, 197] width 68 height 23
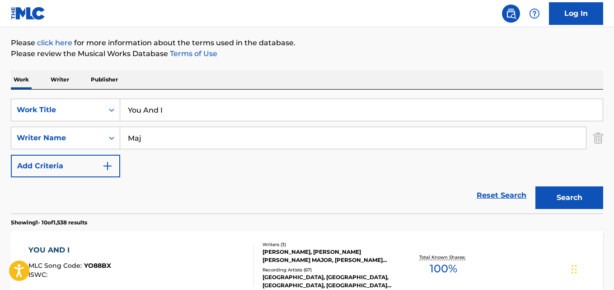
click at [245, 75] on div "Work Writer Publisher" at bounding box center [307, 79] width 592 height 19
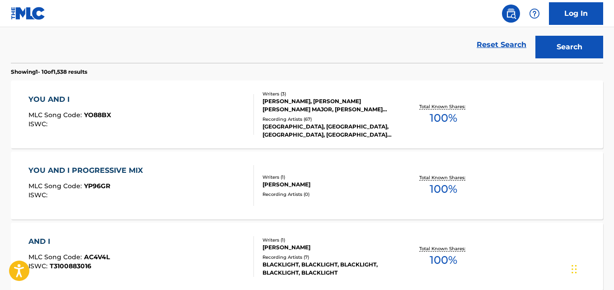
scroll to position [27, 0]
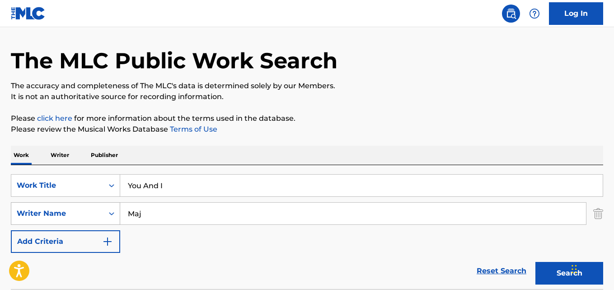
drag, startPoint x: 165, startPoint y: 207, endPoint x: 92, endPoint y: 212, distance: 73.4
click at [92, 212] on div "SearchWithCriteria2ce1492e-7b0b-4325-86e8-1d51901e9cfe Writer Name Maj" at bounding box center [307, 213] width 592 height 23
paste input "Nick Mira"
type input "Nick Mira"
click at [536, 262] on button "Search" at bounding box center [570, 273] width 68 height 23
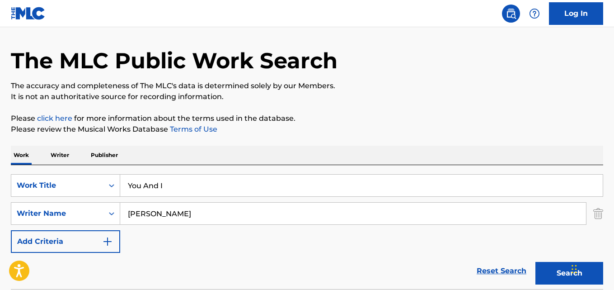
click at [302, 133] on p "Please review the Musical Works Database Terms of Use" at bounding box center [307, 129] width 592 height 11
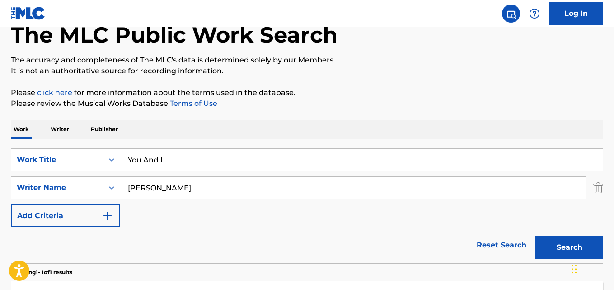
scroll to position [178, 0]
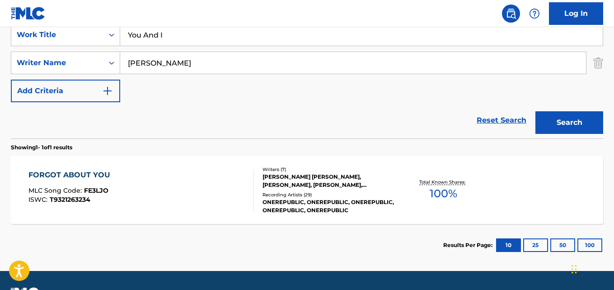
click at [495, 121] on link "Reset Search" at bounding box center [501, 120] width 59 height 20
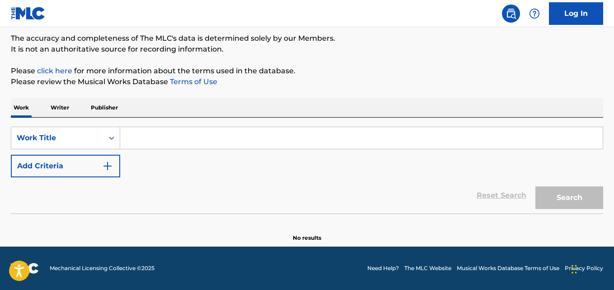
click at [270, 195] on div "Reset Search Search" at bounding box center [307, 195] width 592 height 36
click at [271, 187] on div "Reset Search Search" at bounding box center [307, 195] width 592 height 36
click at [190, 129] on input "Search Form" at bounding box center [361, 138] width 483 height 22
paste input "Bank Account"
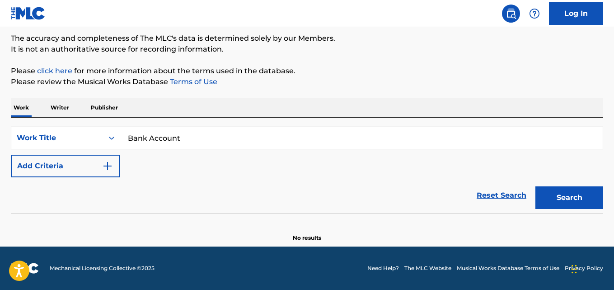
type input "Bank Account"
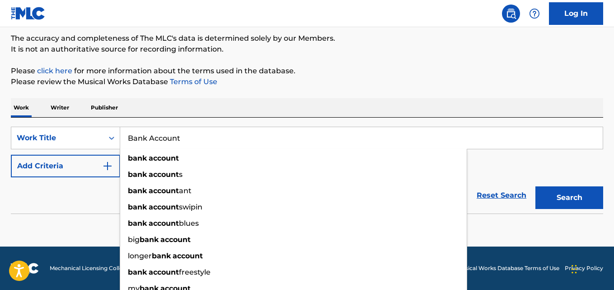
drag, startPoint x: 77, startPoint y: 215, endPoint x: 80, endPoint y: 189, distance: 26.5
click at [76, 215] on section at bounding box center [307, 215] width 592 height 5
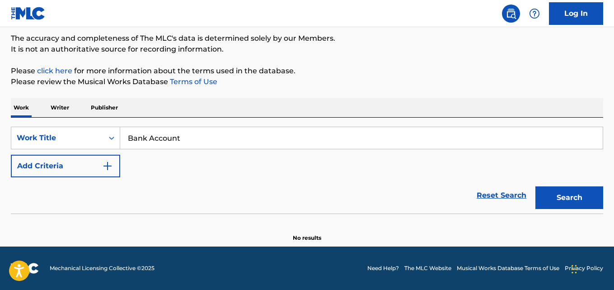
click at [81, 176] on button "Add Criteria" at bounding box center [65, 166] width 109 height 23
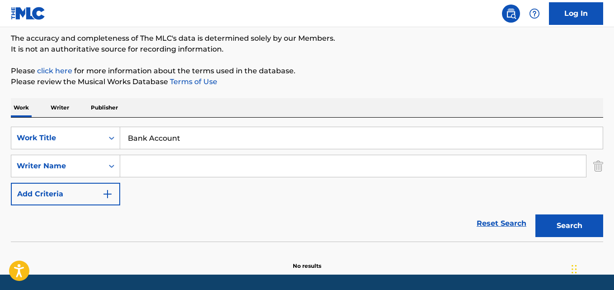
click at [148, 162] on input "Search Form" at bounding box center [353, 166] width 466 height 22
type input "Hip Hop All-Stars"
click at [536, 214] on button "Search" at bounding box center [570, 225] width 68 height 23
drag, startPoint x: 198, startPoint y: 146, endPoint x: 73, endPoint y: 153, distance: 125.4
click at [74, 154] on div "SearchWithCriteriacef237ab-77b6-4314-9a34-221659804786 Work Title Bank Account …" at bounding box center [307, 166] width 592 height 79
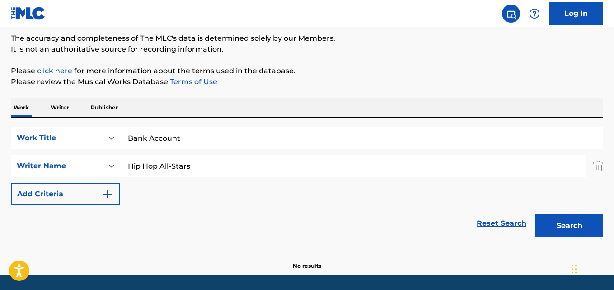
paste input "Should've Been Me"
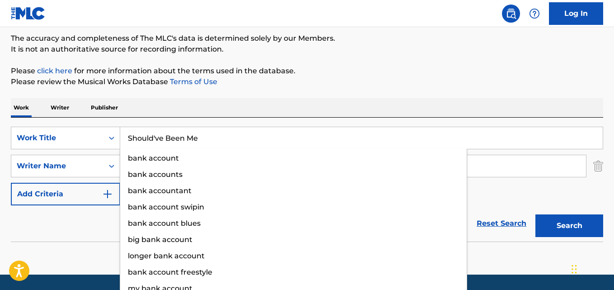
type input "Should've Been Me"
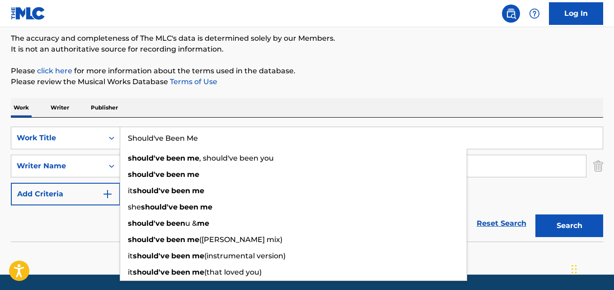
click at [204, 108] on div "Work Writer Publisher" at bounding box center [307, 107] width 592 height 19
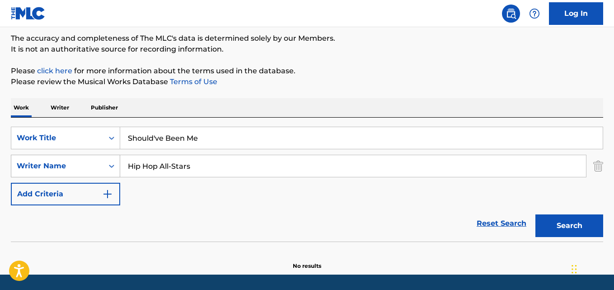
drag, startPoint x: 204, startPoint y: 159, endPoint x: 74, endPoint y: 173, distance: 130.9
click at [74, 173] on div "SearchWithCriteria2ce1492e-7b0b-4325-86e8-1d51901e9cfe Writer Name Hip Hop All-…" at bounding box center [307, 166] width 592 height 23
click at [536, 214] on button "Search" at bounding box center [570, 225] width 68 height 23
click at [323, 158] on input "Hip Hop All-Stars" at bounding box center [353, 166] width 466 height 22
drag, startPoint x: 551, startPoint y: 208, endPoint x: 552, endPoint y: 216, distance: 7.7
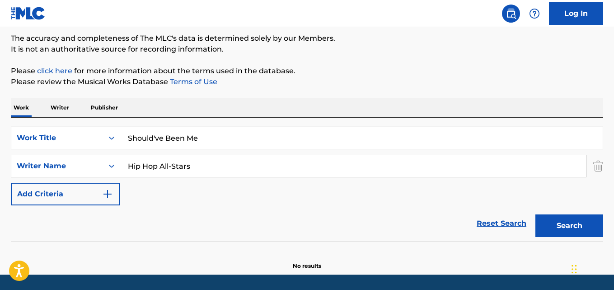
click at [552, 209] on div "Search" at bounding box center [567, 223] width 72 height 36
click at [552, 216] on button "Search" at bounding box center [570, 225] width 68 height 23
drag, startPoint x: 194, startPoint y: 168, endPoint x: 108, endPoint y: 169, distance: 86.3
click at [108, 169] on div "SearchWithCriteria2ce1492e-7b0b-4325-86e8-1d51901e9cfe Writer Name Hip Hop All-…" at bounding box center [307, 166] width 592 height 23
paste input "Dominic Miller"
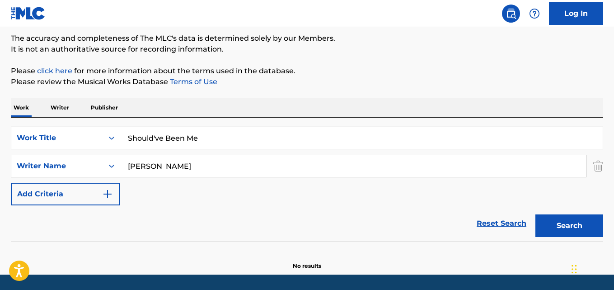
type input "Dominic Miller"
click at [536, 214] on button "Search" at bounding box center [570, 225] width 68 height 23
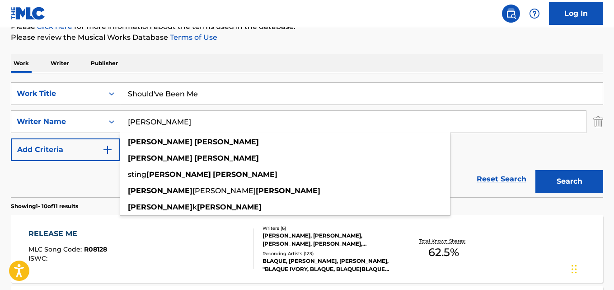
scroll to position [150, 0]
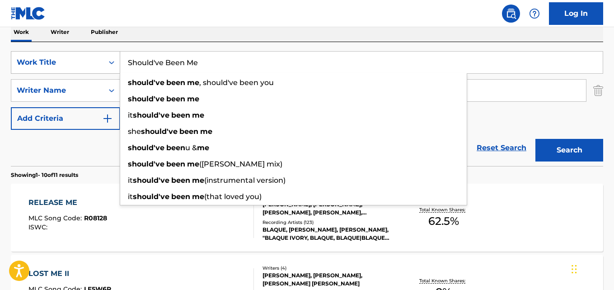
drag, startPoint x: 233, startPoint y: 56, endPoint x: 86, endPoint y: 60, distance: 146.9
click at [86, 60] on div "SearchWithCriteriacef237ab-77b6-4314-9a34-221659804786 Work Title Should've Bee…" at bounding box center [307, 62] width 592 height 23
paste input "Tast"
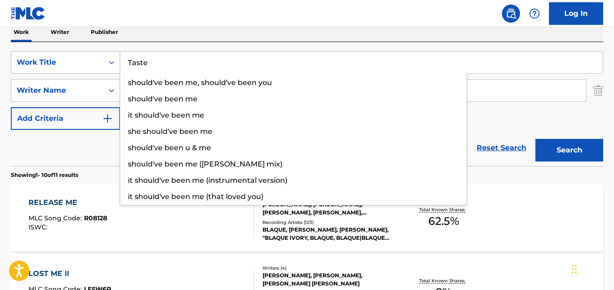
type input "Taste"
click at [536, 139] on button "Search" at bounding box center [570, 150] width 68 height 23
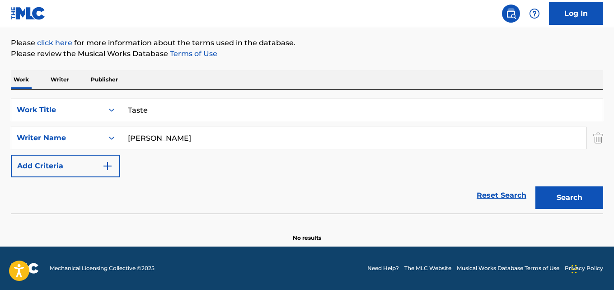
scroll to position [103, 0]
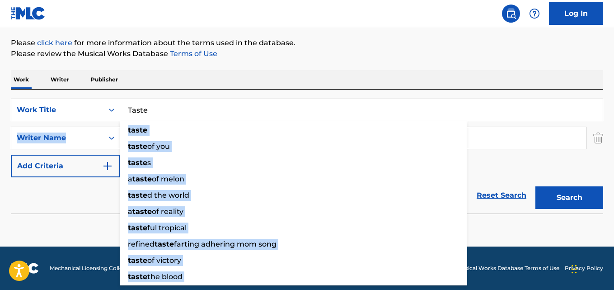
click at [66, 146] on div "SearchWithCriteriacef237ab-77b6-4314-9a34-221659804786 Work Title Taste taste t…" at bounding box center [307, 138] width 592 height 79
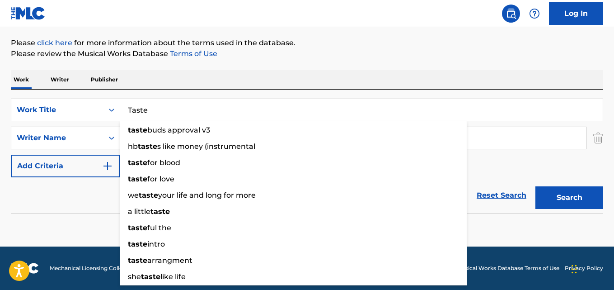
drag, startPoint x: 65, startPoint y: 190, endPoint x: 143, endPoint y: 170, distance: 81.1
click at [66, 191] on div "Reset Search Search" at bounding box center [307, 195] width 592 height 36
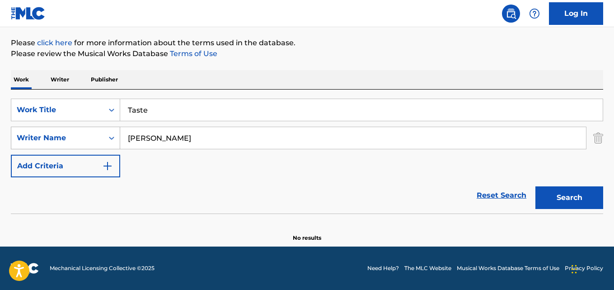
drag, startPoint x: 245, startPoint y: 135, endPoint x: 115, endPoint y: 135, distance: 129.7
click at [115, 135] on div "SearchWithCriteria2ce1492e-7b0b-4325-86e8-1d51901e9cfe Writer Name Dominic Mill…" at bounding box center [307, 138] width 592 height 23
click at [536, 186] on button "Search" at bounding box center [570, 197] width 68 height 23
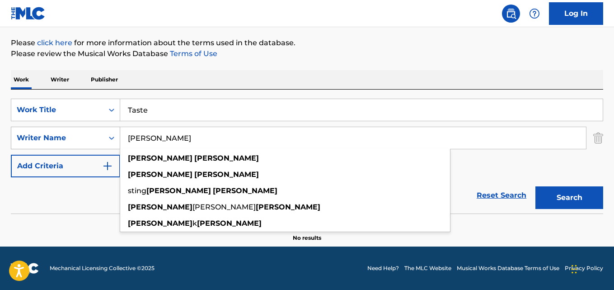
drag, startPoint x: 206, startPoint y: 136, endPoint x: 79, endPoint y: 145, distance: 127.7
click at [79, 145] on div "SearchWithCriteria2ce1492e-7b0b-4325-86e8-1d51901e9cfe Writer Name Dominic Mill…" at bounding box center [307, 138] width 592 height 23
paste input "aveon Jackson"
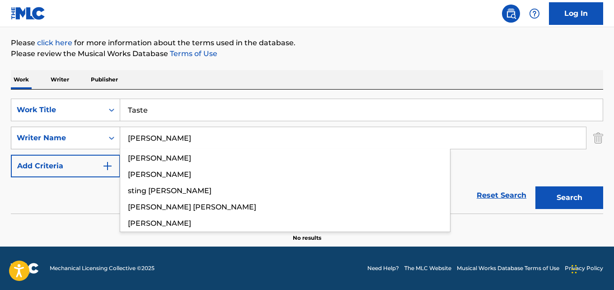
click at [536, 186] on button "Search" at bounding box center [570, 197] width 68 height 23
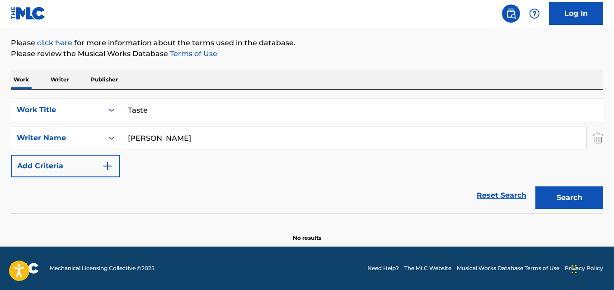
click at [77, 206] on div "Reset Search Search" at bounding box center [307, 195] width 592 height 36
drag, startPoint x: 156, startPoint y: 138, endPoint x: 248, endPoint y: 128, distance: 92.8
click at [247, 129] on input "Daveon Jackson" at bounding box center [353, 138] width 466 height 22
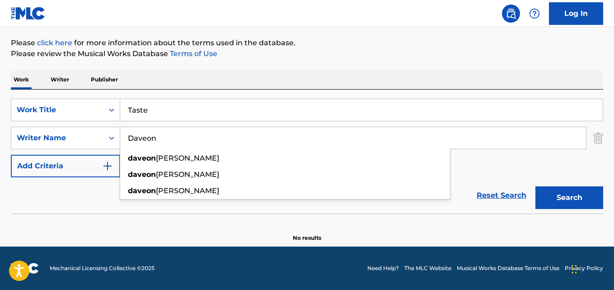
type input "Daveon"
click at [536, 186] on button "Search" at bounding box center [570, 197] width 68 height 23
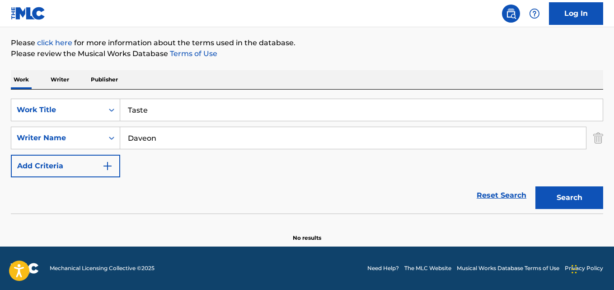
drag, startPoint x: 156, startPoint y: 120, endPoint x: 101, endPoint y: 122, distance: 55.6
click at [101, 122] on div "SearchWithCriteriacef237ab-77b6-4314-9a34-221659804786 Work Title Taste SearchW…" at bounding box center [307, 138] width 592 height 79
paste input "Not In Lov"
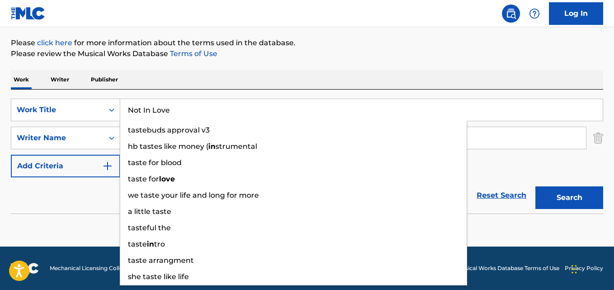
type input "Not In Love"
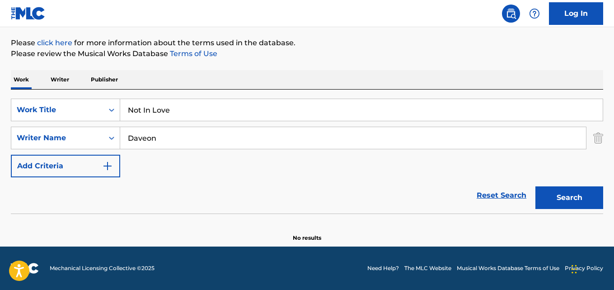
click at [86, 187] on div "Reset Search Search" at bounding box center [307, 195] width 592 height 36
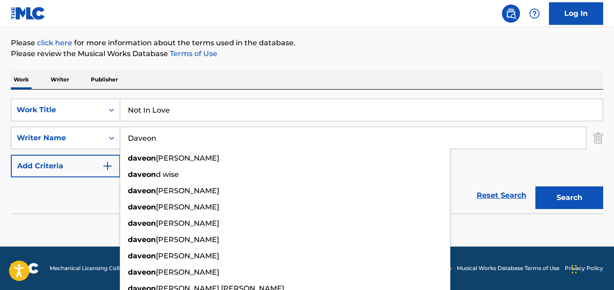
drag, startPoint x: 169, startPoint y: 138, endPoint x: 105, endPoint y: 140, distance: 63.7
click at [105, 140] on div "SearchWithCriteria2ce1492e-7b0b-4325-86e8-1d51901e9cfe Writer Name Daveon daveo…" at bounding box center [307, 138] width 592 height 23
paste input "Ethan Lee"
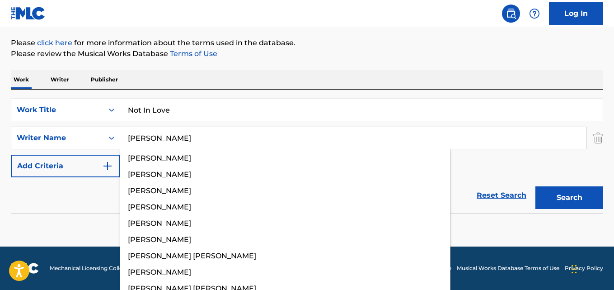
click at [536, 186] on button "Search" at bounding box center [570, 197] width 68 height 23
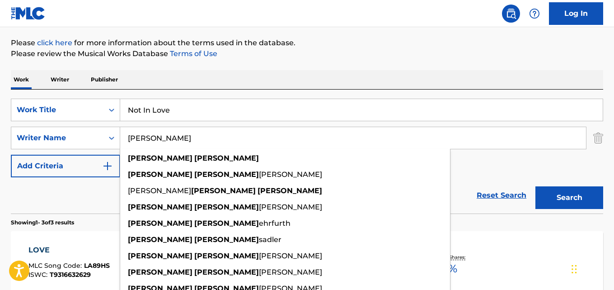
click at [320, 84] on div "Work Writer Publisher" at bounding box center [307, 79] width 592 height 19
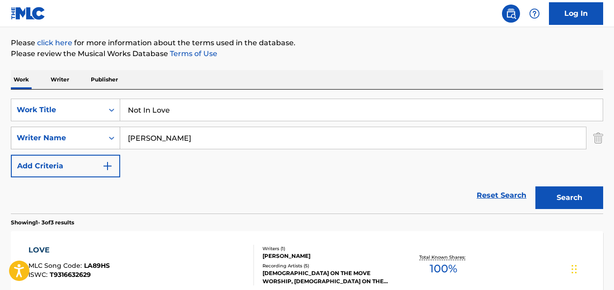
drag, startPoint x: 198, startPoint y: 141, endPoint x: 113, endPoint y: 143, distance: 85.4
click at [114, 144] on div "SearchWithCriteria2ce1492e-7b0b-4325-86e8-1d51901e9cfe Writer Name Ethan Lee" at bounding box center [307, 138] width 592 height 23
paste input "Dominic Miller"
click at [536, 186] on button "Search" at bounding box center [570, 197] width 68 height 23
click at [302, 86] on div "Work Writer Publisher" at bounding box center [307, 79] width 592 height 19
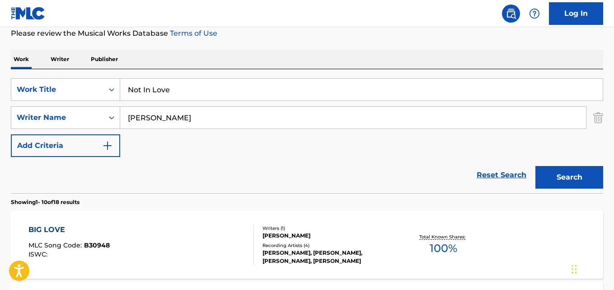
scroll to position [178, 0]
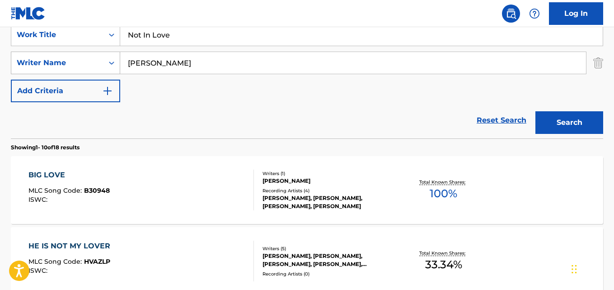
drag, startPoint x: 203, startPoint y: 58, endPoint x: 84, endPoint y: 64, distance: 119.9
click at [84, 64] on div "SearchWithCriteria2ce1492e-7b0b-4325-86e8-1d51901e9cfe Writer Name Dominic Mill…" at bounding box center [307, 63] width 592 height 23
paste input "Rachel Agatha Keen"
type input "Rachel Agatha Keen"
click at [536, 111] on button "Search" at bounding box center [570, 122] width 68 height 23
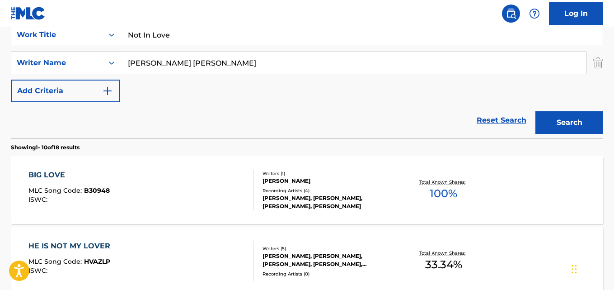
scroll to position [132, 0]
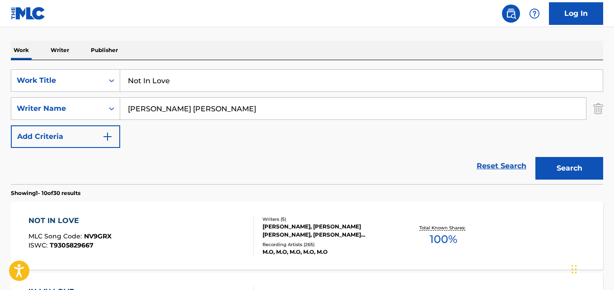
click at [295, 235] on div "EDVARD FOERRE ERFJORD, JAMES MICHAEL GEORGE BELL, HENRIK BARMAN MICHELSEN, RACH…" at bounding box center [329, 230] width 132 height 16
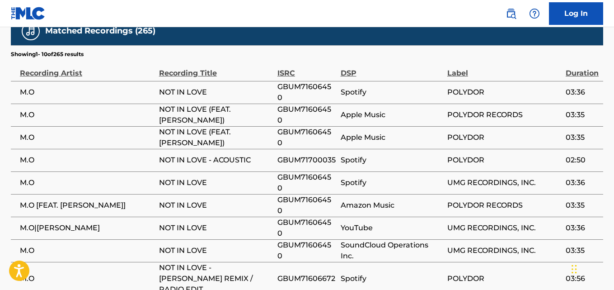
scroll to position [1466, 0]
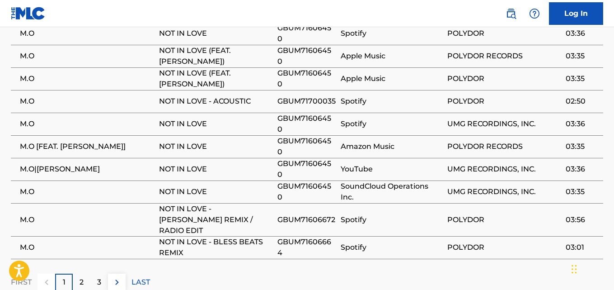
click at [76, 273] on div "2" at bounding box center [82, 282] width 18 height 18
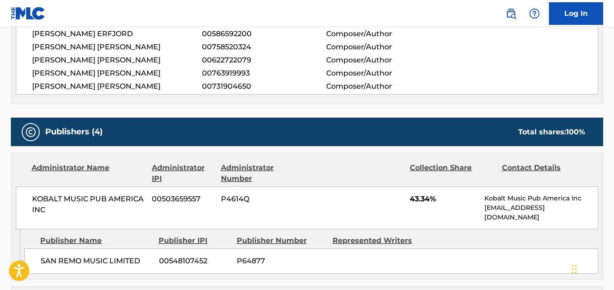
scroll to position [675, 0]
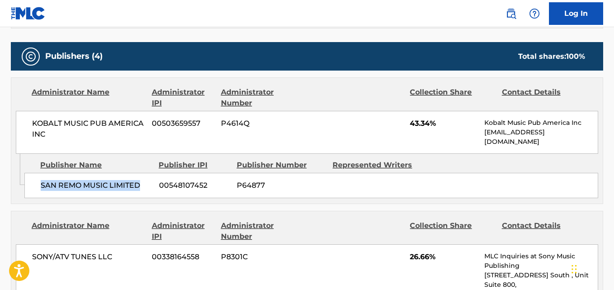
drag, startPoint x: 48, startPoint y: 183, endPoint x: 139, endPoint y: 180, distance: 90.4
click at [139, 180] on div "SAN REMO MUSIC LIMITED 00548107452 P64877" at bounding box center [311, 185] width 574 height 25
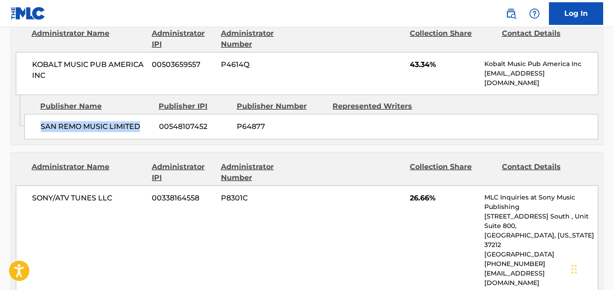
scroll to position [826, 0]
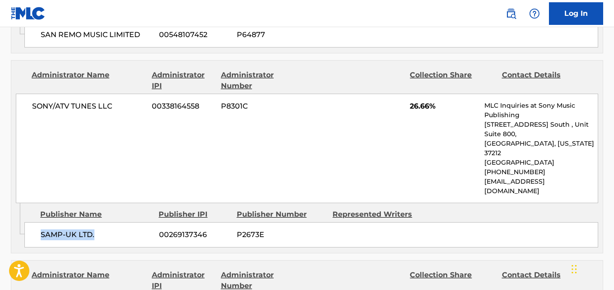
drag, startPoint x: 46, startPoint y: 207, endPoint x: 111, endPoint y: 208, distance: 65.1
click at [111, 222] on div "SAMP-UK LTD. 00269137346 P2673E" at bounding box center [311, 234] width 574 height 25
copy span "SAMP-UK LTD."
click at [419, 101] on span "26.66%" at bounding box center [444, 106] width 68 height 11
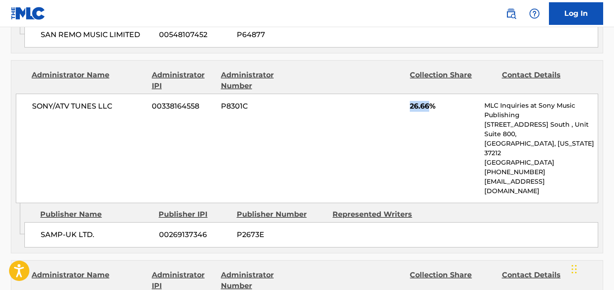
copy span "26.66"
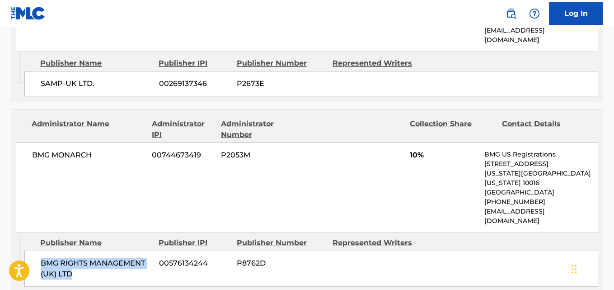
drag, startPoint x: 39, startPoint y: 212, endPoint x: 106, endPoint y: 230, distance: 69.8
click at [106, 250] on div "BMG RIGHTS MANAGEMENT (UK) LTD 00576134244 P8762D" at bounding box center [311, 268] width 574 height 36
copy span "BMG RIGHTS MANAGEMENT (UK) LTD"
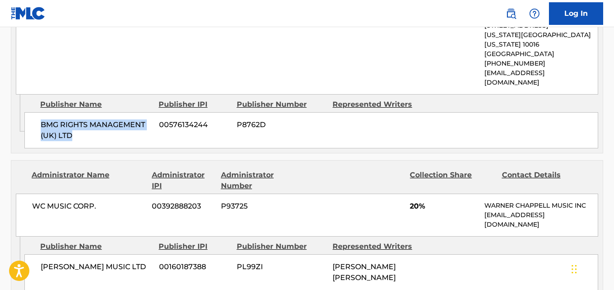
scroll to position [1203, 0]
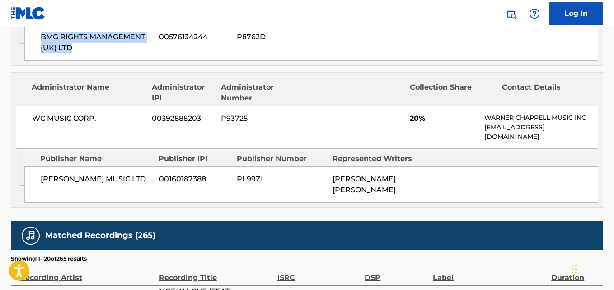
drag, startPoint x: 80, startPoint y: 138, endPoint x: 101, endPoint y: 141, distance: 20.5
click at [101, 166] on div "WARNER CHAPPELL MUSIC LTD 00160187388 PL99ZI RACHEL AGATHA KEEN" at bounding box center [311, 184] width 574 height 36
click at [414, 113] on span "20%" at bounding box center [444, 118] width 68 height 11
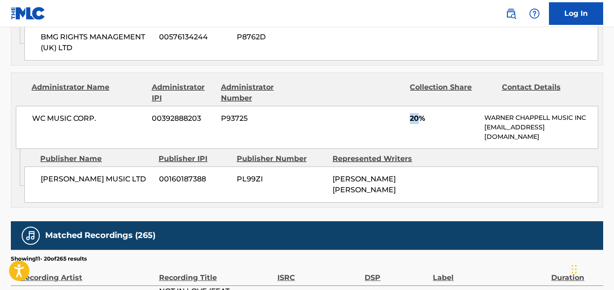
click at [414, 113] on span "20%" at bounding box center [444, 118] width 68 height 11
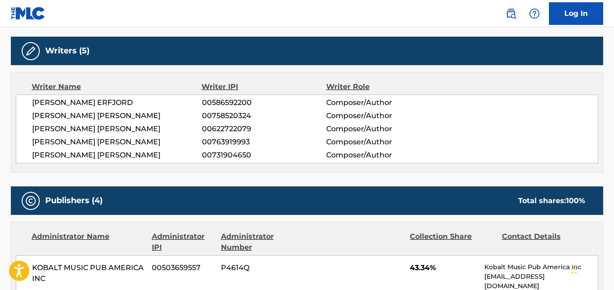
scroll to position [600, 0]
